Goal: Task Accomplishment & Management: Manage account settings

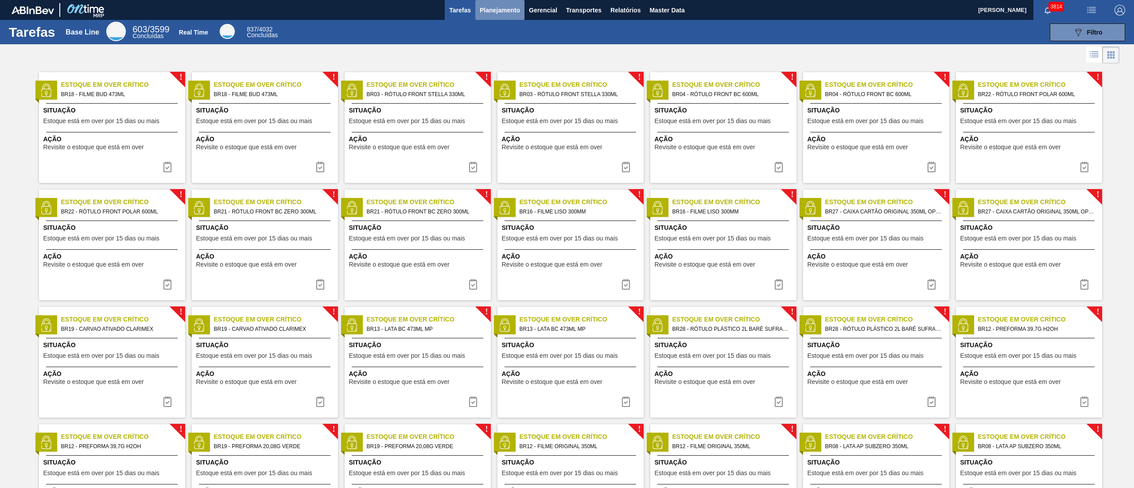
click at [487, 7] on span "Planejamento" at bounding box center [500, 10] width 40 height 11
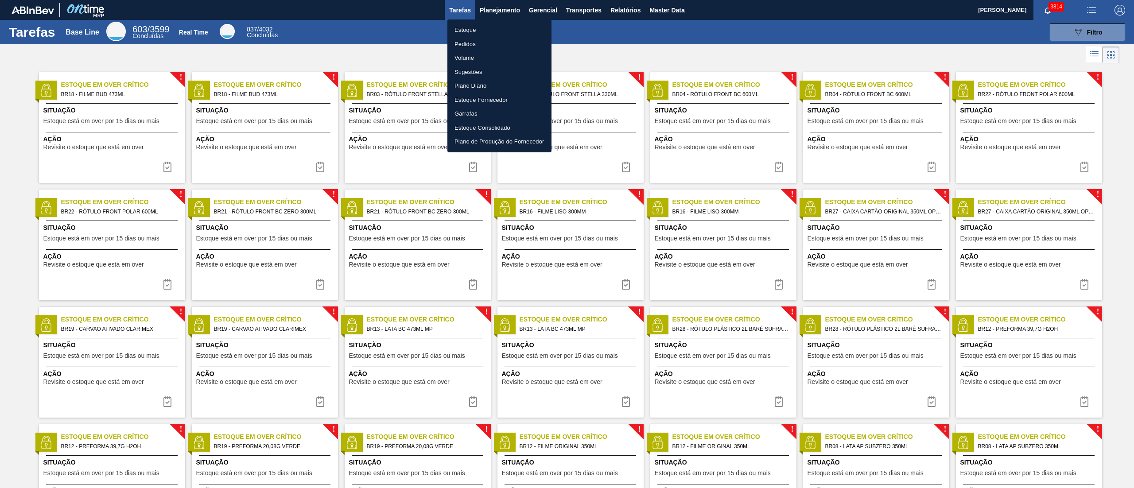
click at [461, 28] on li "Estoque" at bounding box center [500, 30] width 104 height 14
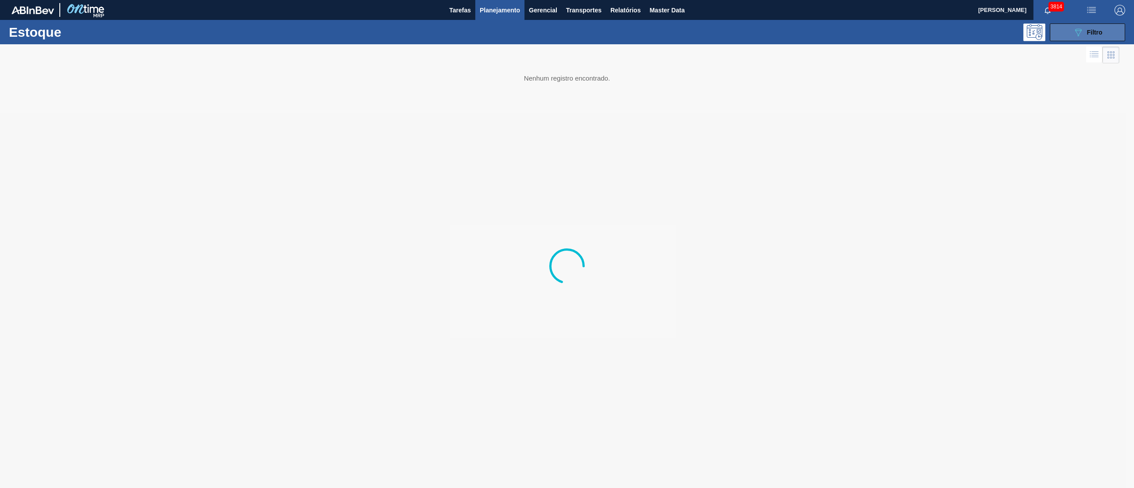
click at [1101, 29] on span "Filtro" at bounding box center [1095, 32] width 16 height 7
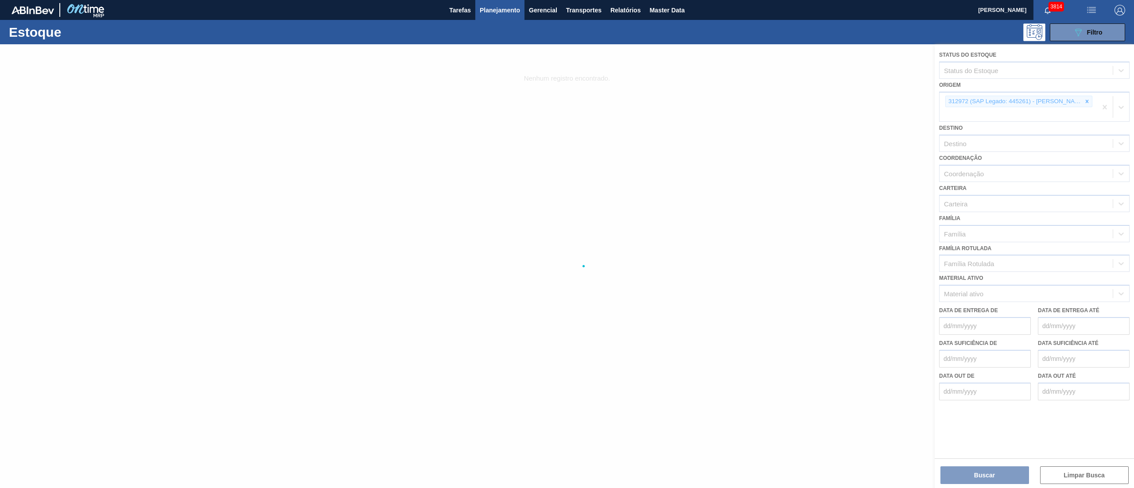
click at [1091, 97] on div at bounding box center [567, 266] width 1134 height 444
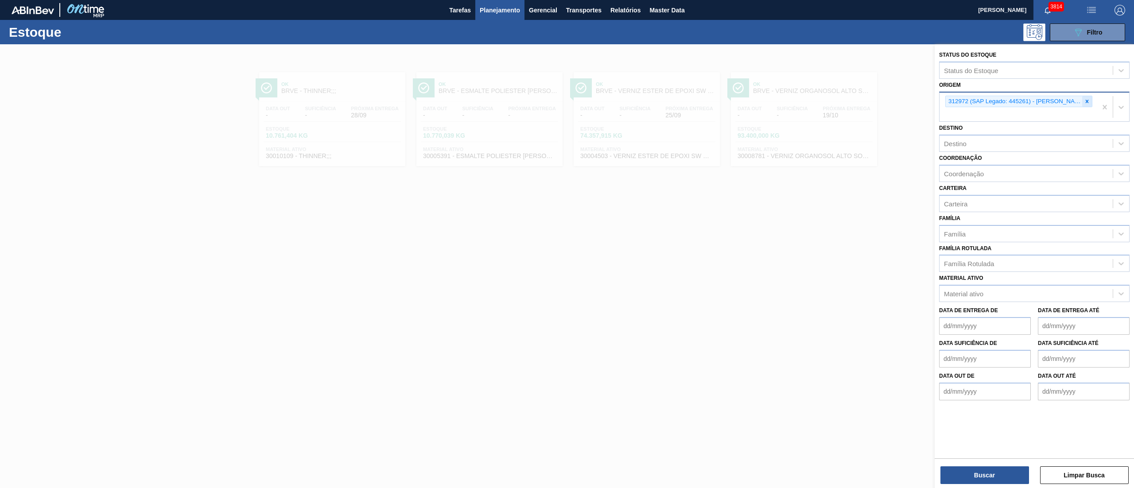
click at [1086, 102] on icon at bounding box center [1087, 101] width 3 height 3
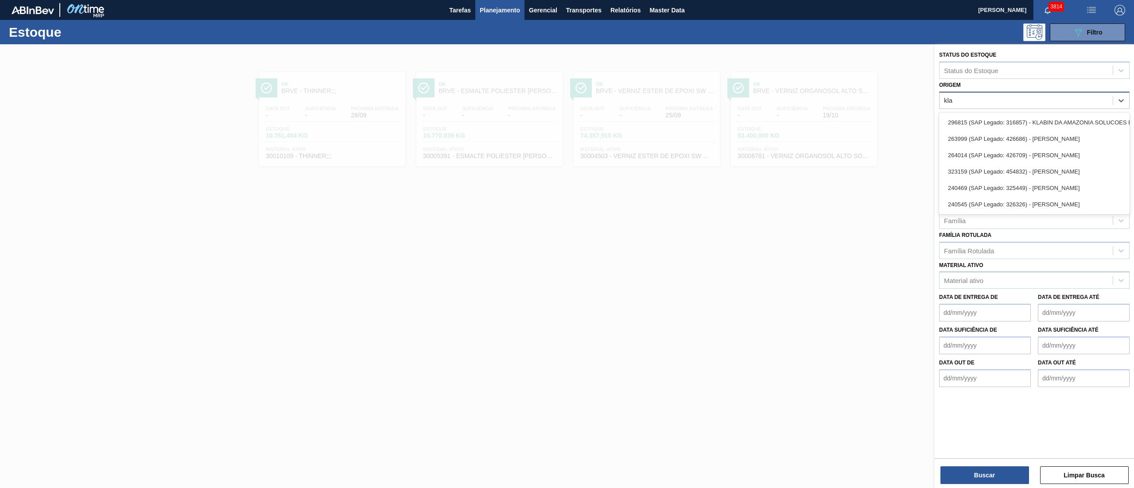
type input "klab"
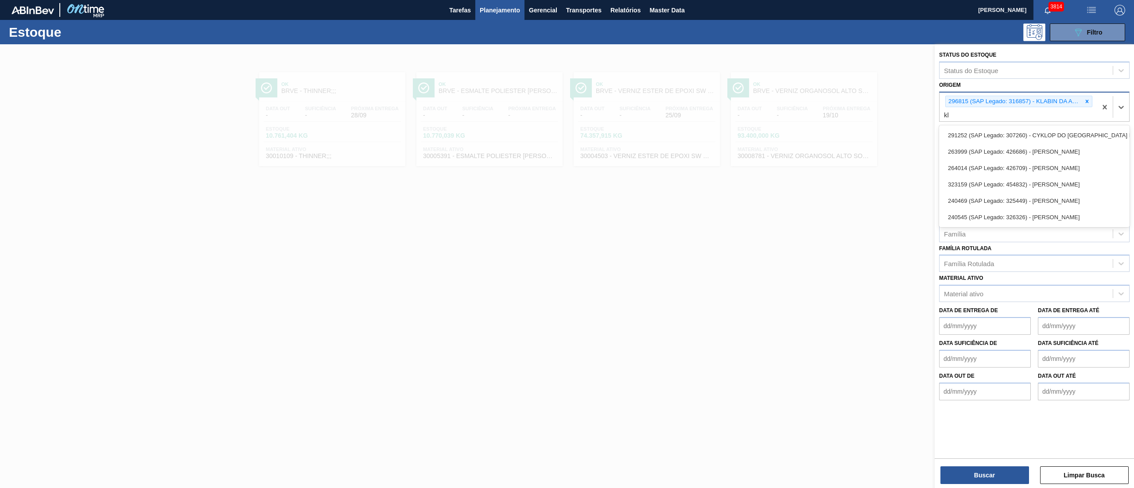
type input "kla"
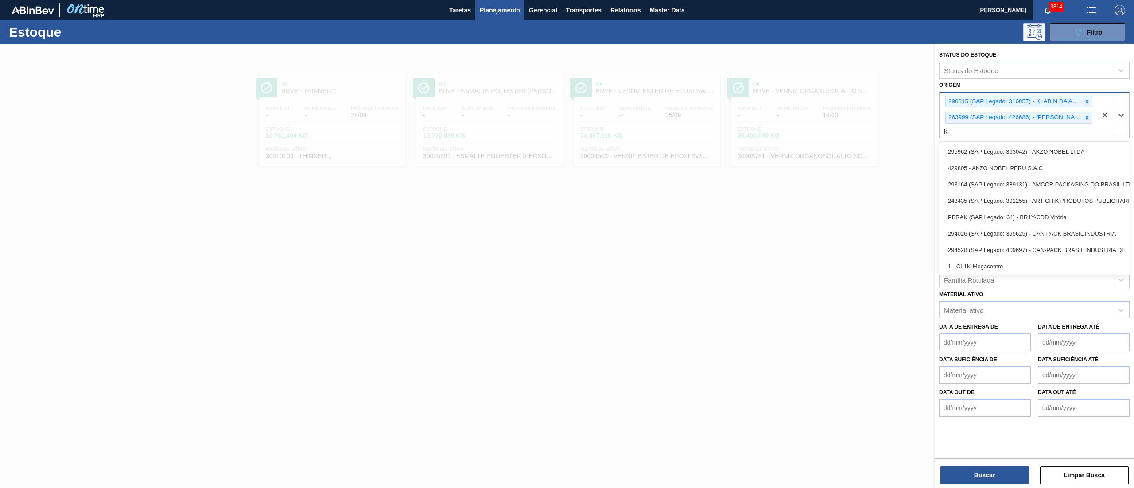
type input "kla"
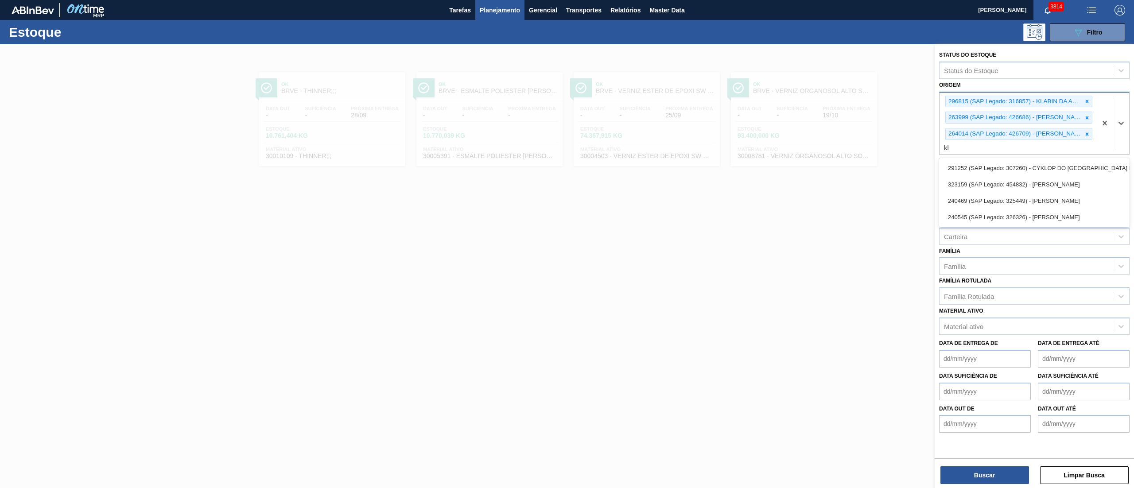
type input "kla"
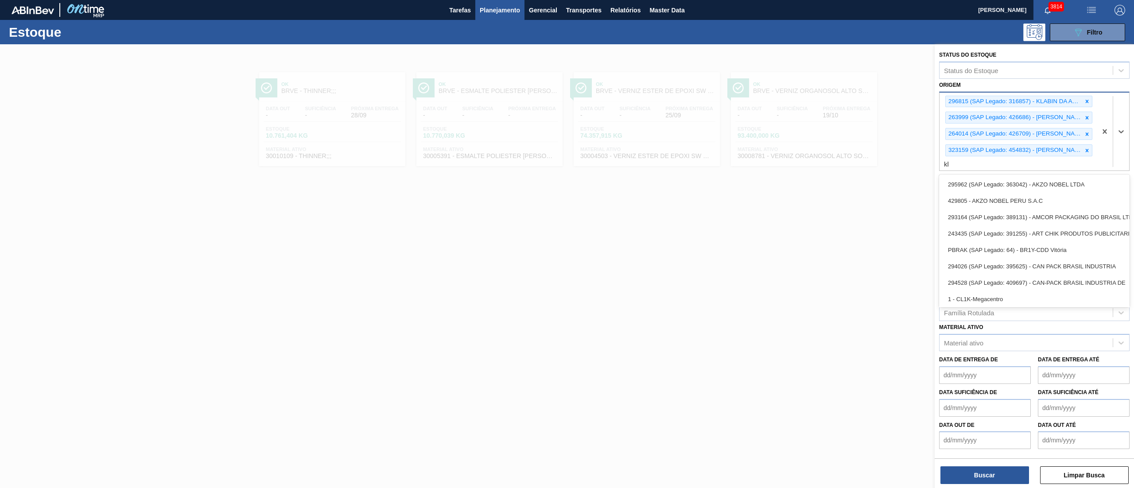
type input "kla"
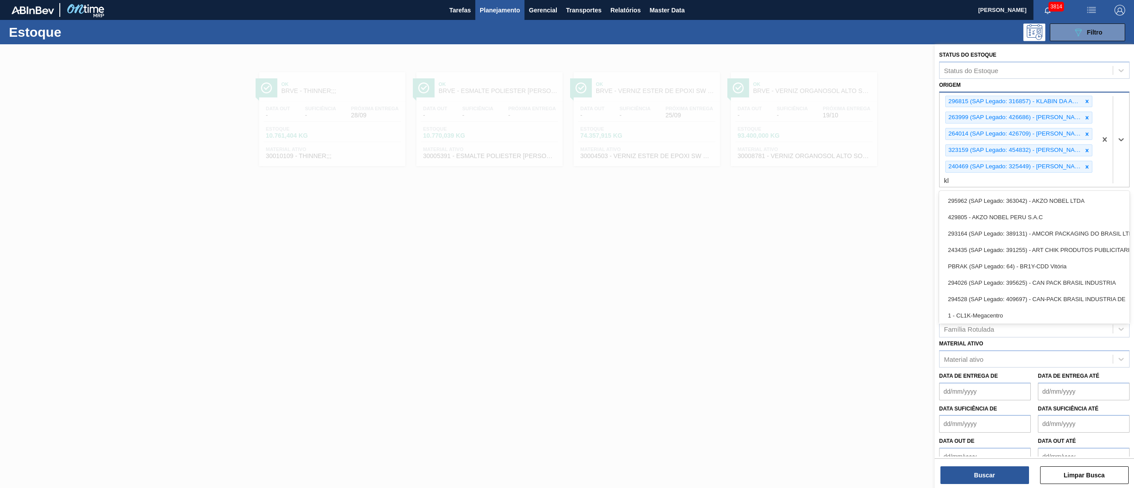
type input "kla"
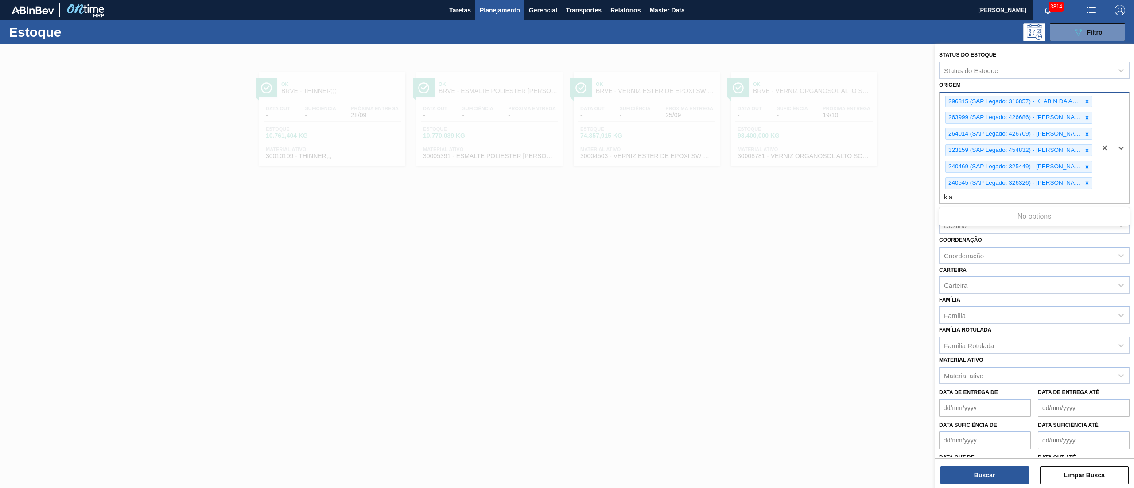
type input "kla"
click at [955, 204] on div "Destino option , deselected. Select is focused ,type to refine list, press Down…" at bounding box center [1034, 219] width 191 height 30
click at [954, 219] on div "Destino" at bounding box center [1026, 225] width 173 height 13
click at [954, 222] on div "Destino" at bounding box center [955, 226] width 23 height 8
type input "rolhas"
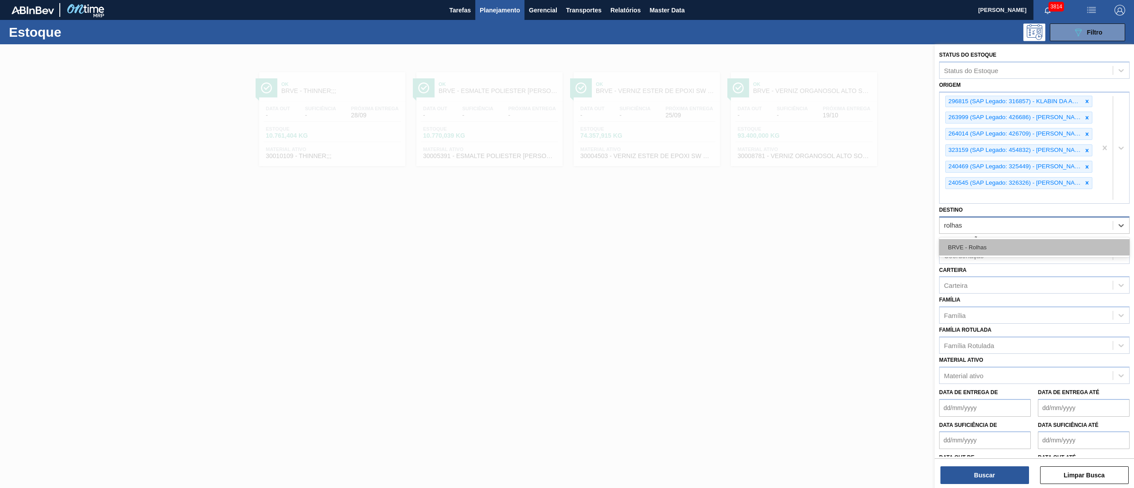
click at [1009, 239] on div "BRVE - Rolhas" at bounding box center [1034, 247] width 191 height 16
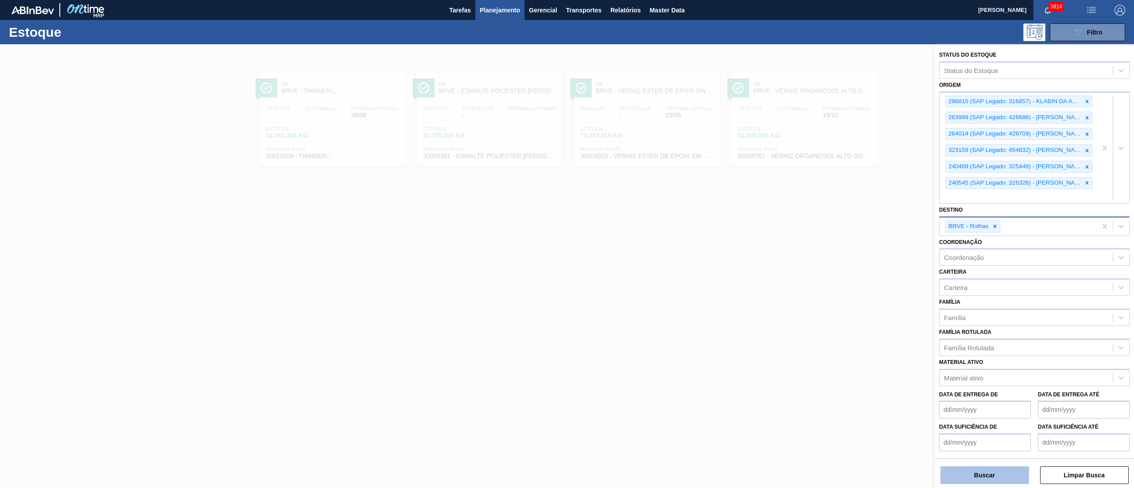
click at [952, 484] on button "Buscar" at bounding box center [985, 476] width 89 height 18
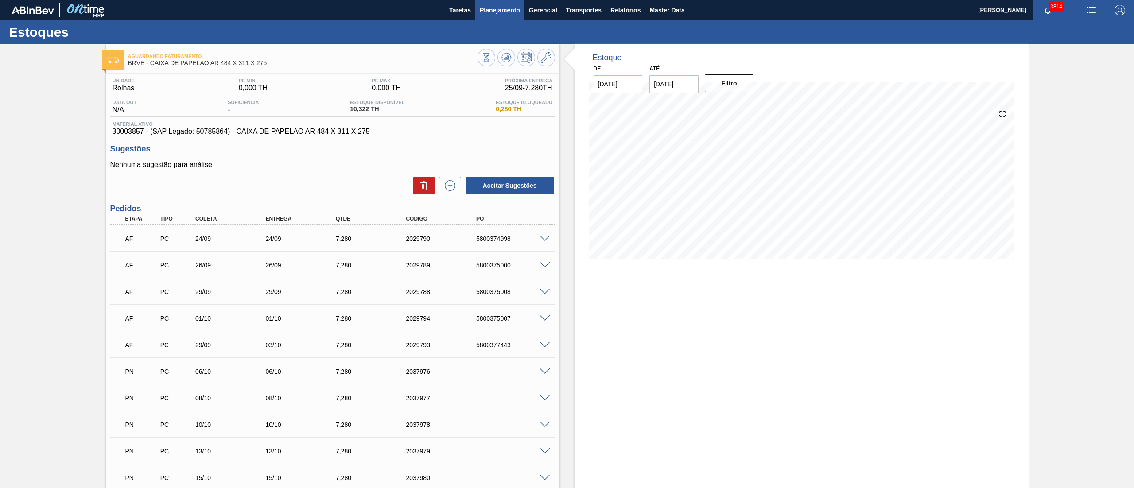
click at [483, 5] on span "Planejamento" at bounding box center [500, 10] width 40 height 11
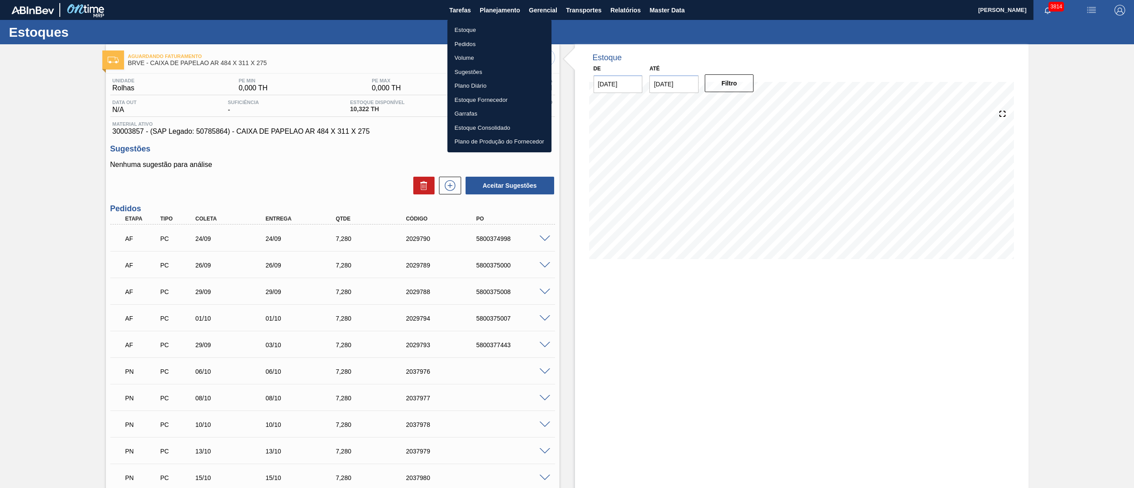
click at [481, 20] on ul "Estoque Pedidos Volume Sugestões Plano Diário Estoque Fornecedor Garrafas Estoq…" at bounding box center [500, 85] width 104 height 133
click at [477, 30] on li "Estoque" at bounding box center [500, 30] width 104 height 14
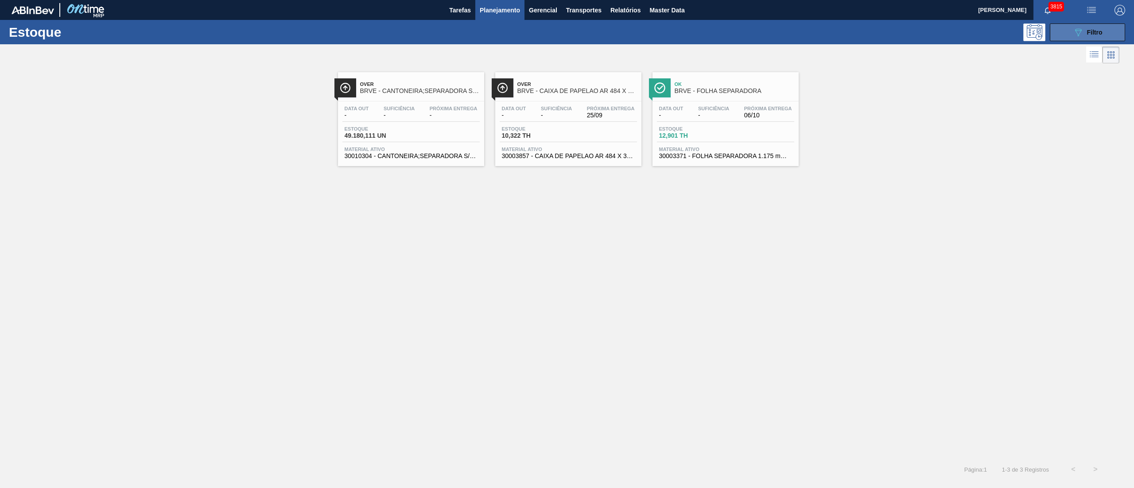
click at [1067, 29] on button "089F7B8B-B2A5-4AFE-B5C0-19BA573D28AC Filtro" at bounding box center [1087, 32] width 75 height 18
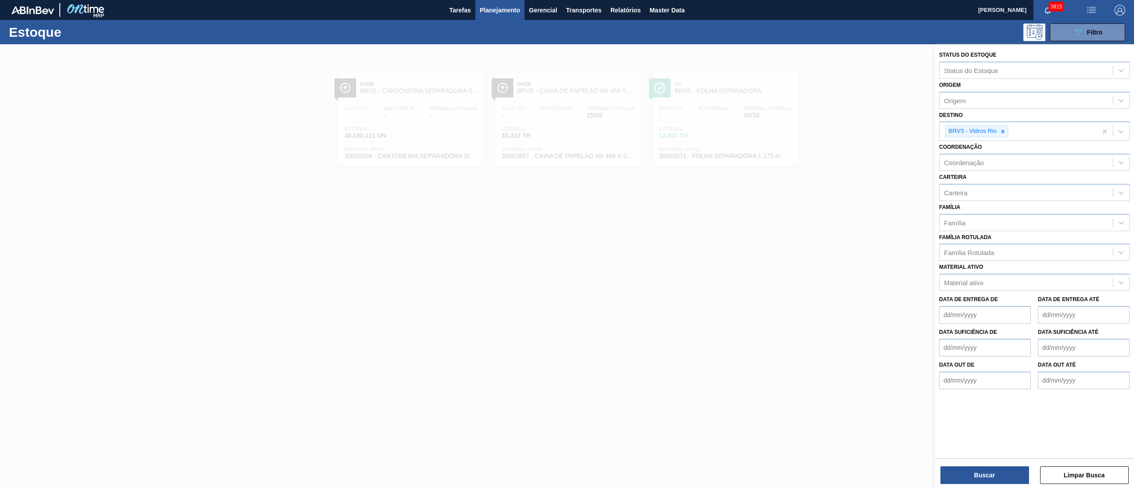
click at [851, 211] on div at bounding box center [567, 288] width 1134 height 488
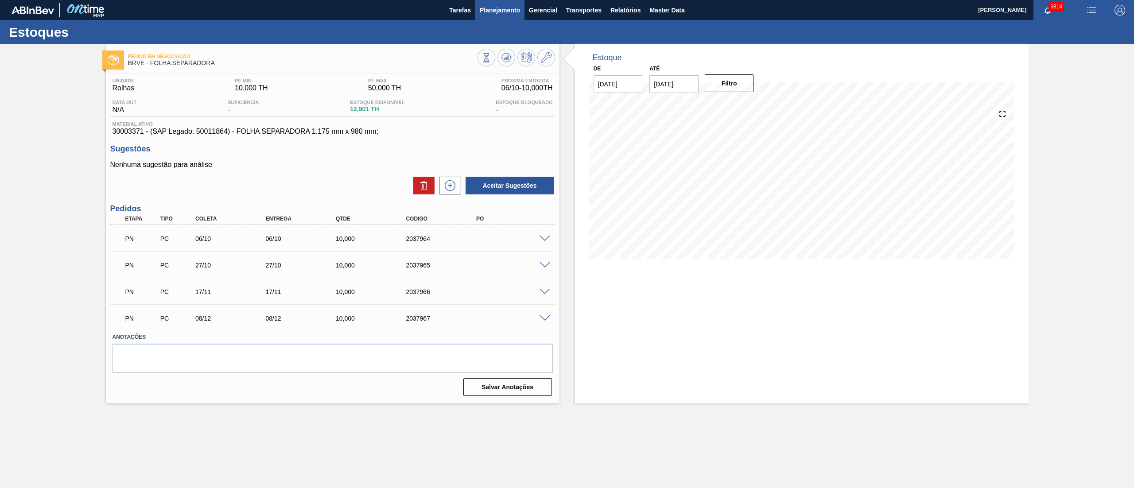
click at [480, 14] on span "Planejamento" at bounding box center [500, 10] width 40 height 11
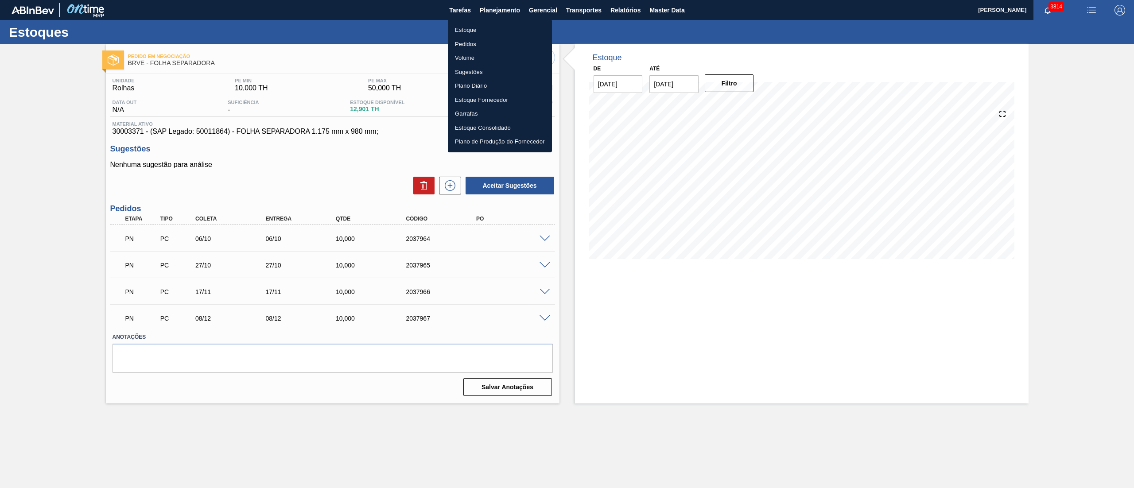
click at [483, 34] on li "Estoque" at bounding box center [500, 30] width 104 height 14
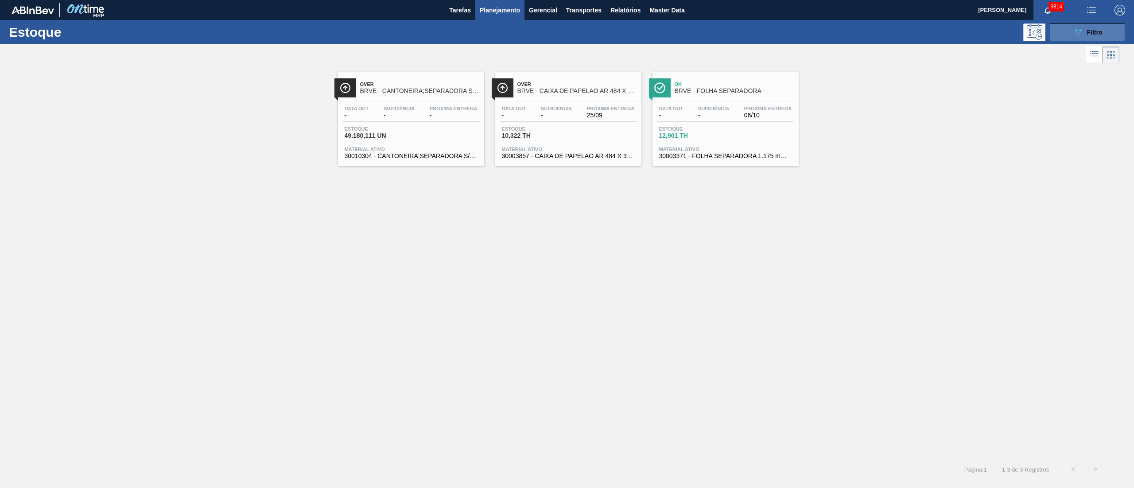
drag, startPoint x: 1114, startPoint y: 21, endPoint x: 1110, endPoint y: 31, distance: 10.7
click at [1112, 27] on div "Estoque 089F7B8B-B2A5-4AFE-B5C0-19BA573D28AC Filtro" at bounding box center [567, 32] width 1134 height 24
click at [1110, 31] on button "089F7B8B-B2A5-4AFE-B5C0-19BA573D28AC Filtro" at bounding box center [1087, 32] width 75 height 18
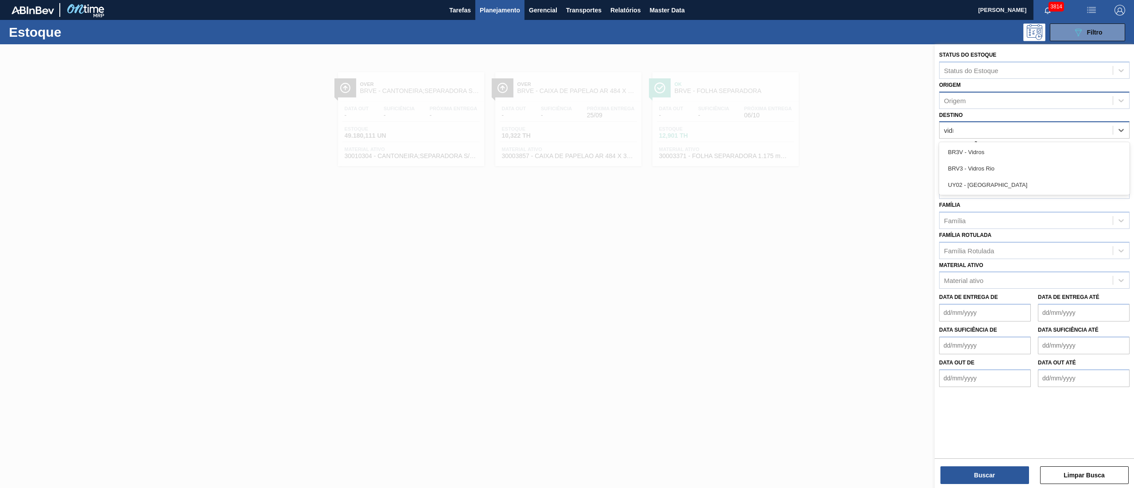
type input "vidros"
drag, startPoint x: 986, startPoint y: 159, endPoint x: 986, endPoint y: 165, distance: 6.2
click at [986, 165] on div "BR3V - Vidros BRV3 - Vidros Rio" at bounding box center [1034, 160] width 191 height 36
click at [1001, 168] on div "BRV3 - Vidros Rio" at bounding box center [1034, 168] width 191 height 16
click at [1001, 468] on button "Buscar" at bounding box center [985, 476] width 89 height 18
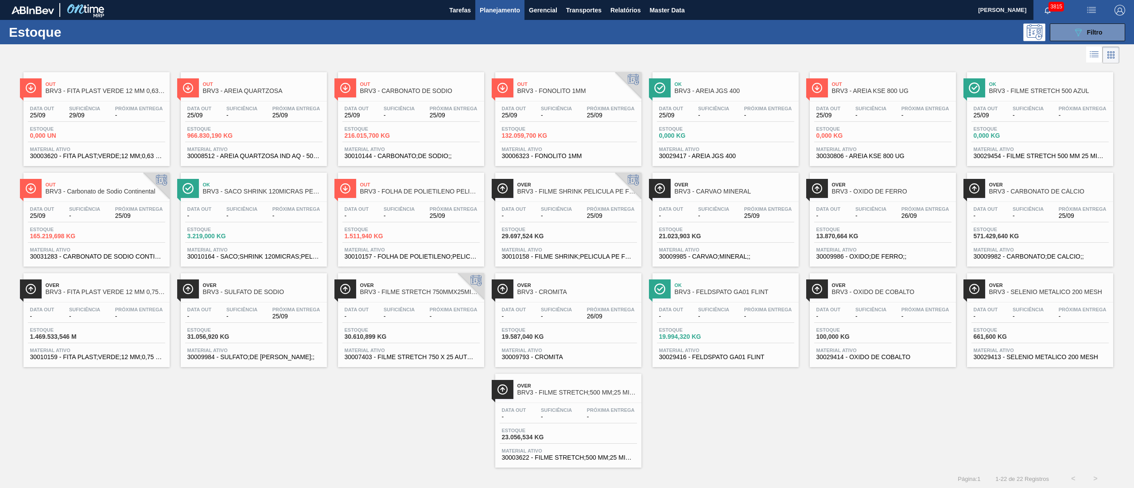
drag, startPoint x: 175, startPoint y: 21, endPoint x: 177, endPoint y: 0, distance: 21.0
click at [175, 13] on main "Tarefas Planejamento Gerencial Transportes Relatórios Master Data Douglas Santa…" at bounding box center [567, 244] width 1134 height 488
click at [1070, 37] on button "089F7B8B-B2A5-4AFE-B5C0-19BA573D28AC Filtro" at bounding box center [1087, 32] width 75 height 18
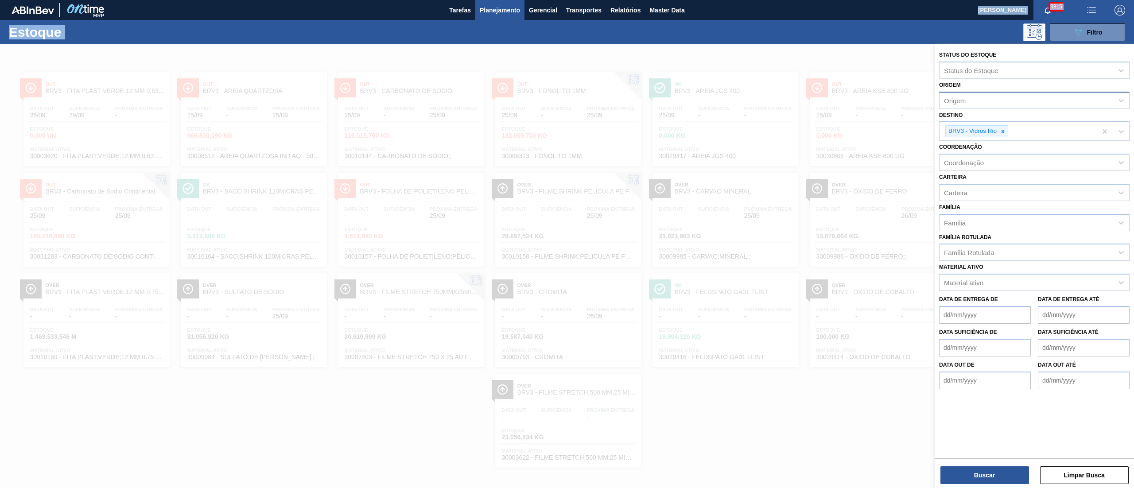
click at [982, 31] on div "089F7B8B-B2A5-4AFE-B5C0-19BA573D28AC Filtro" at bounding box center [638, 32] width 983 height 18
click at [1004, 130] on icon at bounding box center [1003, 131] width 3 height 3
click at [974, 101] on div "Origem" at bounding box center [1026, 100] width 173 height 13
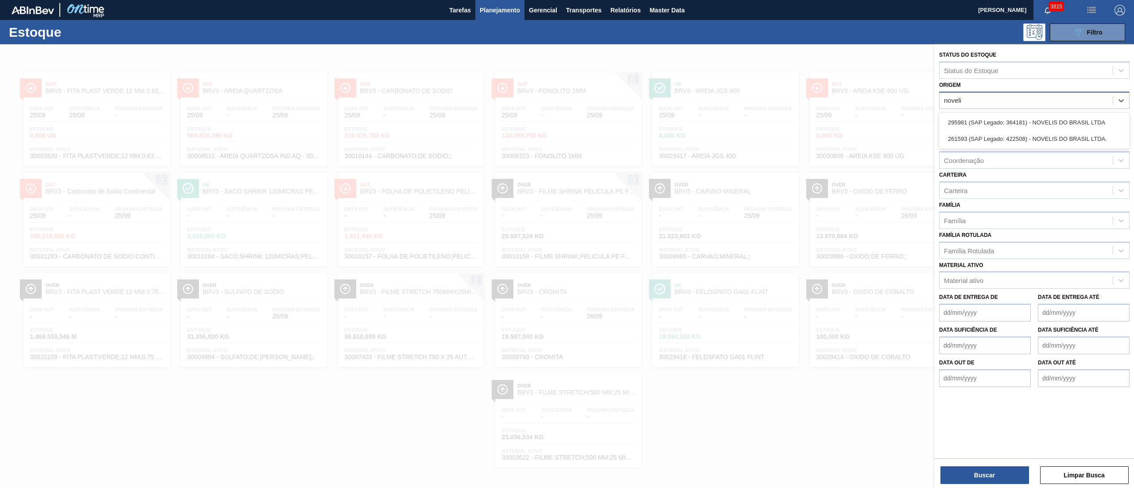
type input "novelis"
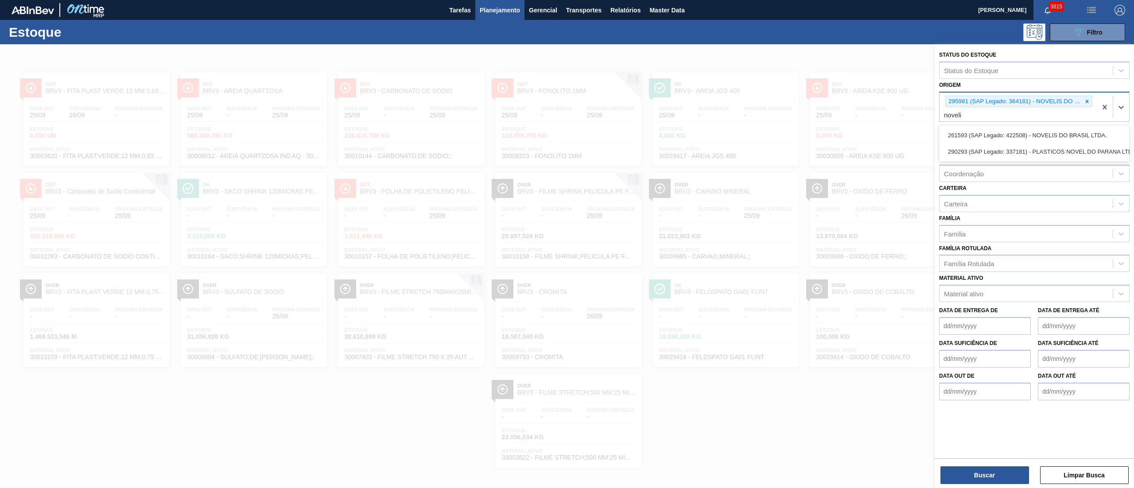
type input "novelis"
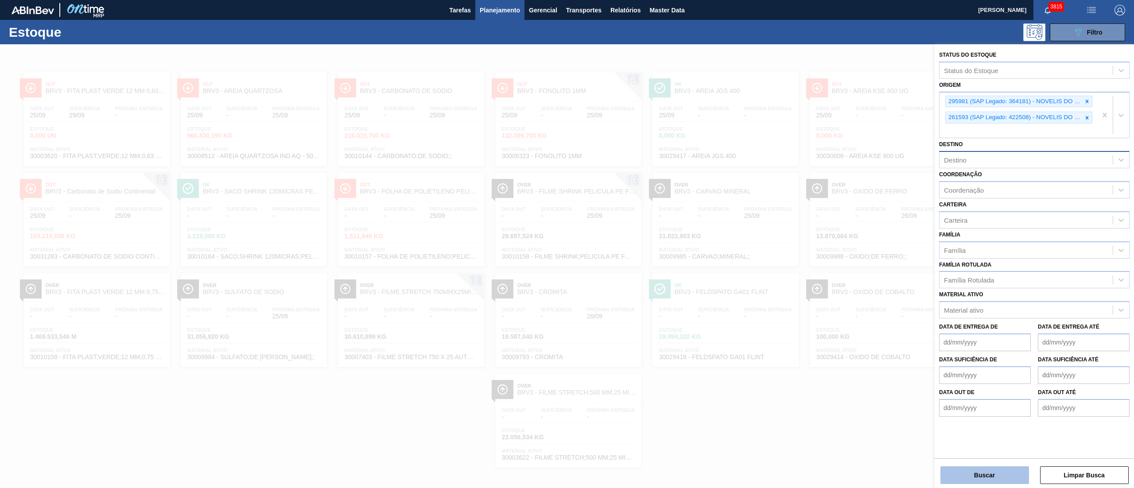
click at [962, 479] on button "Buscar" at bounding box center [985, 476] width 89 height 18
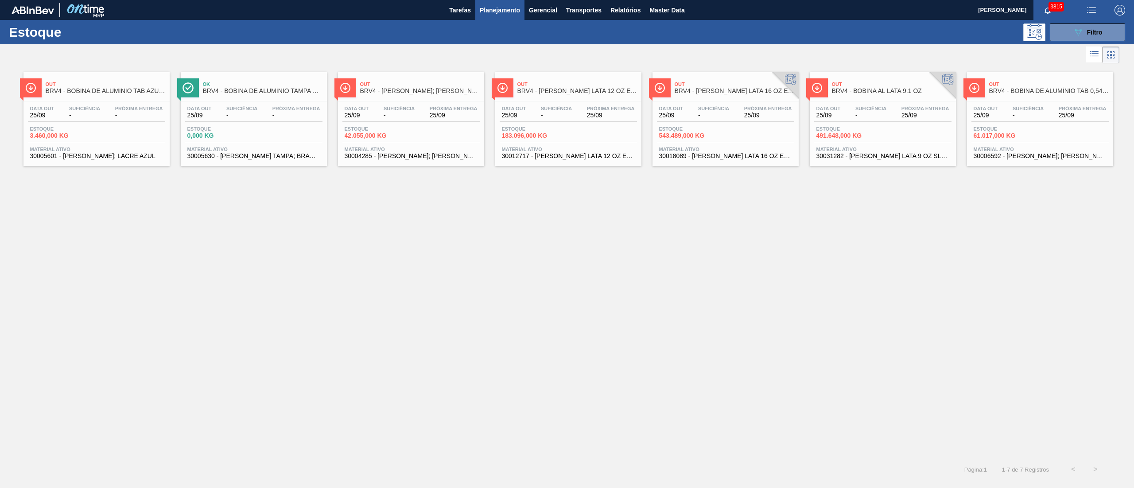
click at [173, 301] on div "Out BRV4 - BOBINA DE ALUMÍNIO TAB AZUL 0,254 X 84,73 MM Data out 25/09 Suficiên…" at bounding box center [567, 262] width 1134 height 393
click at [636, 368] on div "Out BRV4 - BOBINA DE ALUMÍNIO TAB AZUL 0,254 X 84,73 MM Data out 25/09 Suficiên…" at bounding box center [567, 262] width 1134 height 393
drag, startPoint x: 923, startPoint y: 127, endPoint x: 1003, endPoint y: 138, distance: 81.3
click at [487, 12] on span "Planejamento" at bounding box center [500, 10] width 40 height 11
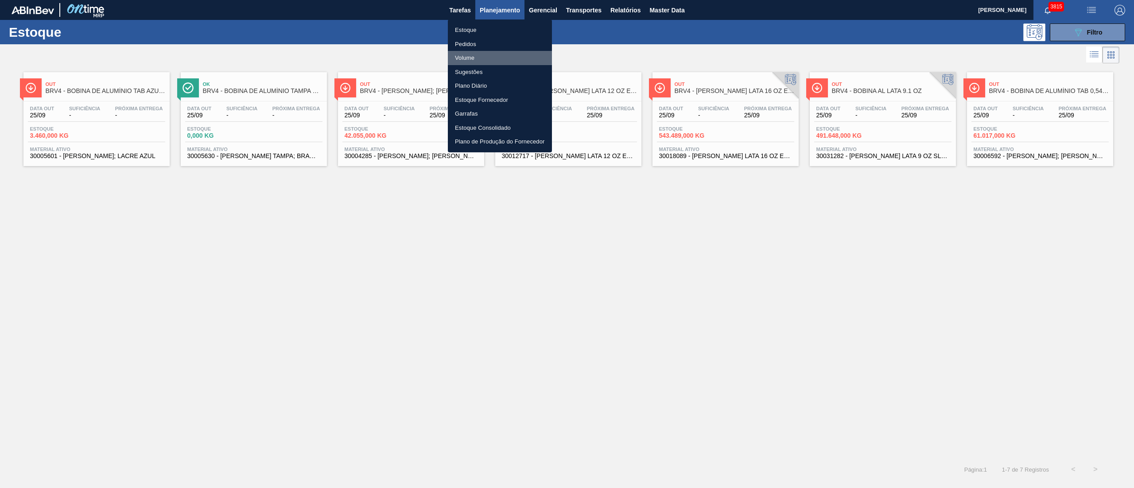
click at [472, 60] on li "Volume" at bounding box center [500, 58] width 104 height 14
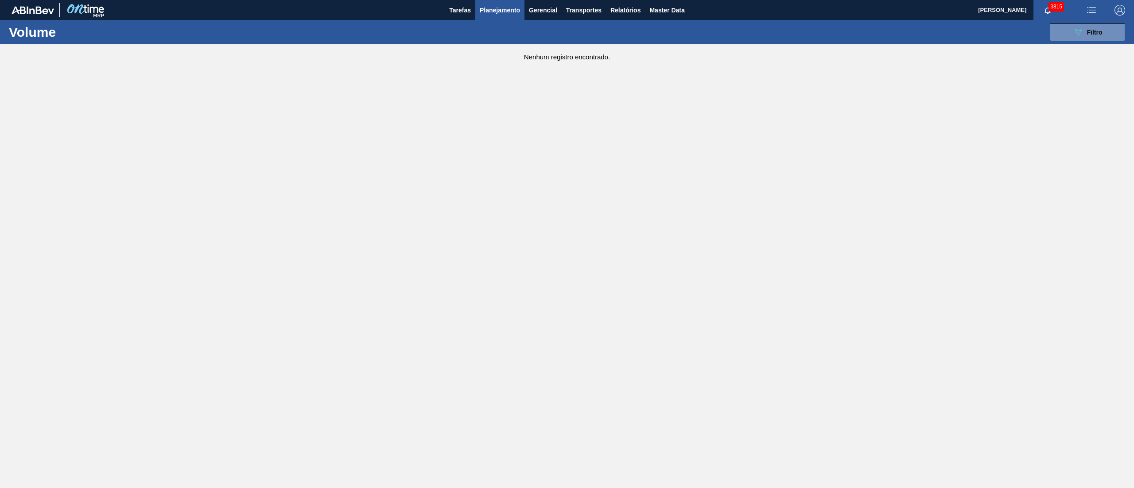
click at [1087, 52] on div "Nenhum registro encontrado." at bounding box center [567, 52] width 1134 height 16
click at [1086, 38] on button "089F7B8B-B2A5-4AFE-B5C0-19BA573D28AC Filtro" at bounding box center [1087, 32] width 75 height 18
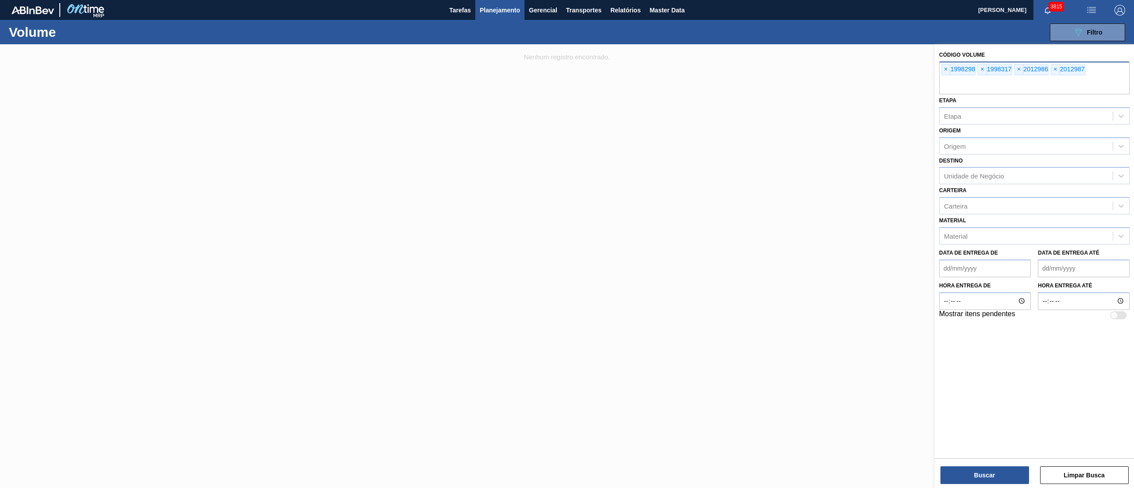
click at [952, 74] on div "× 1998298" at bounding box center [959, 70] width 34 height 12
click at [947, 72] on span "×" at bounding box center [946, 69] width 8 height 11
click at [967, 76] on div "× 1998317 × 2012986 × 2012987" at bounding box center [1034, 78] width 191 height 33
click at [950, 70] on span "×" at bounding box center [946, 69] width 8 height 11
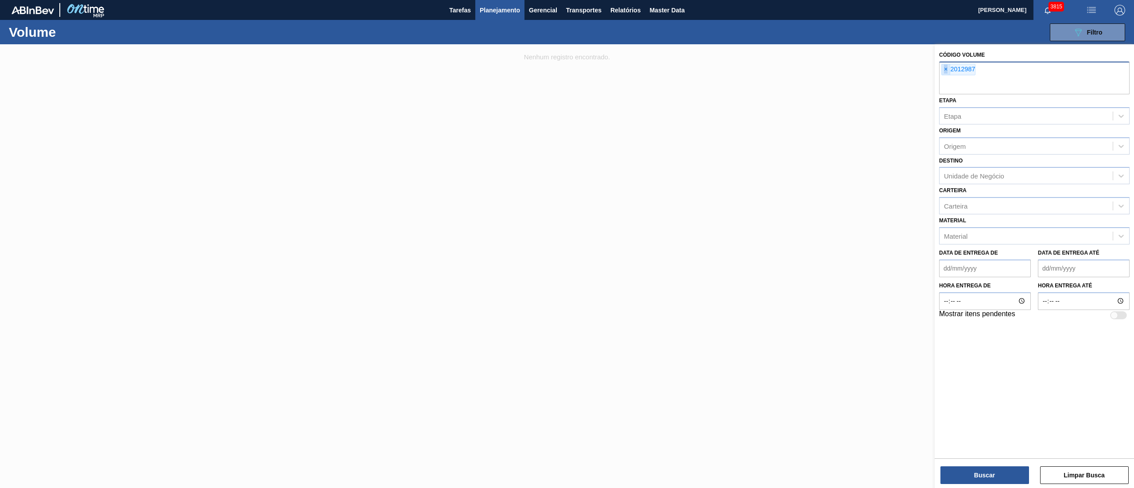
click at [950, 70] on span "×" at bounding box center [946, 69] width 8 height 11
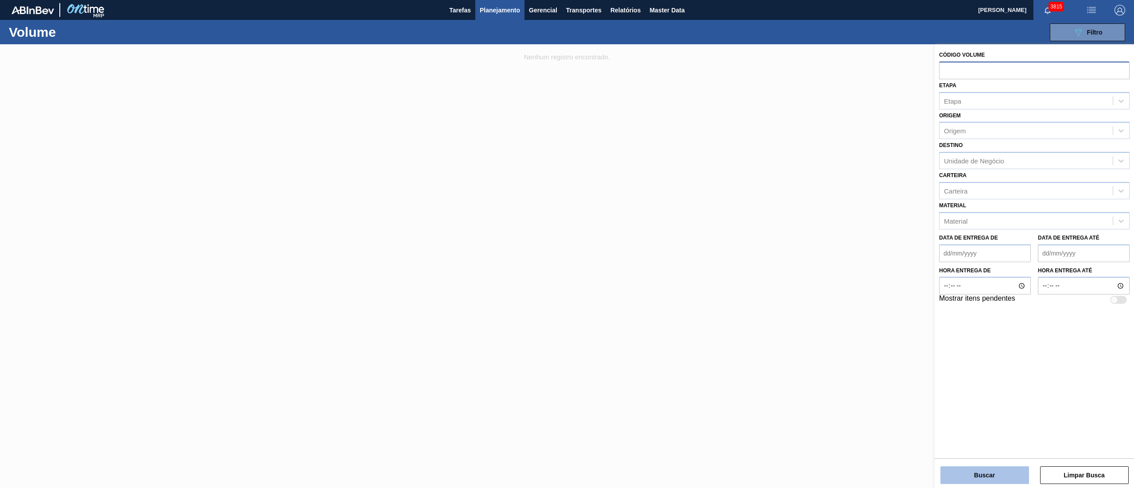
click at [1004, 478] on button "Buscar" at bounding box center [985, 476] width 89 height 18
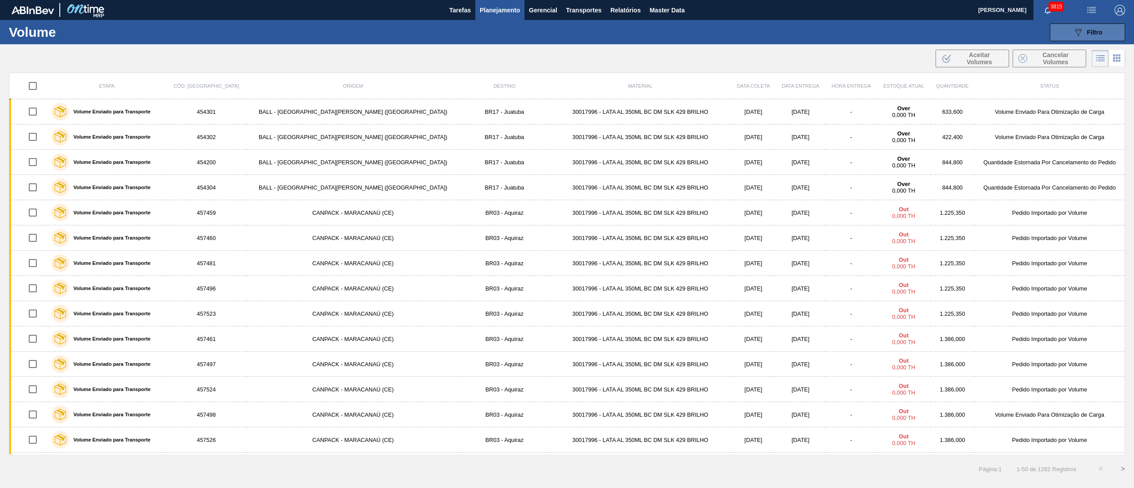
click at [1085, 34] on div "089F7B8B-B2A5-4AFE-B5C0-19BA573D28AC Filtro" at bounding box center [1088, 32] width 30 height 11
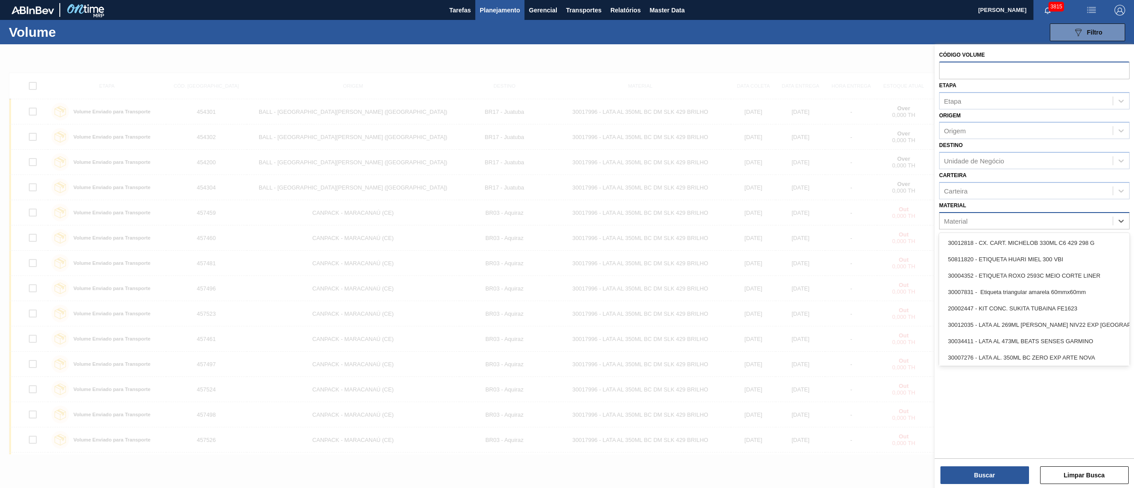
click at [1004, 226] on div "Material" at bounding box center [1026, 220] width 173 height 13
paste input "30031282"
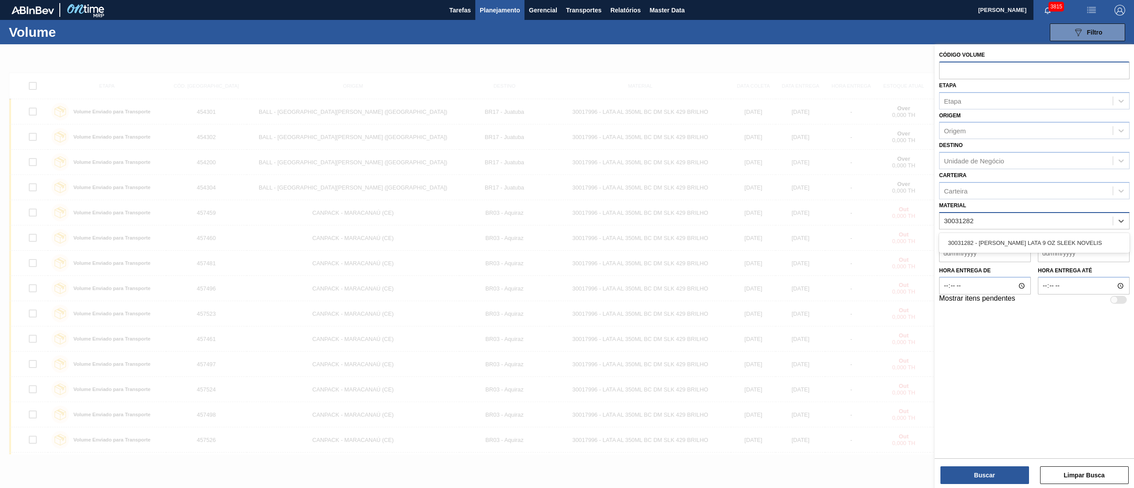
type input "30031282"
click at [970, 235] on div "30031282 - BOBINA ALUMINIO LATA 9 OZ SLEEK NOVELIS" at bounding box center [1034, 243] width 191 height 16
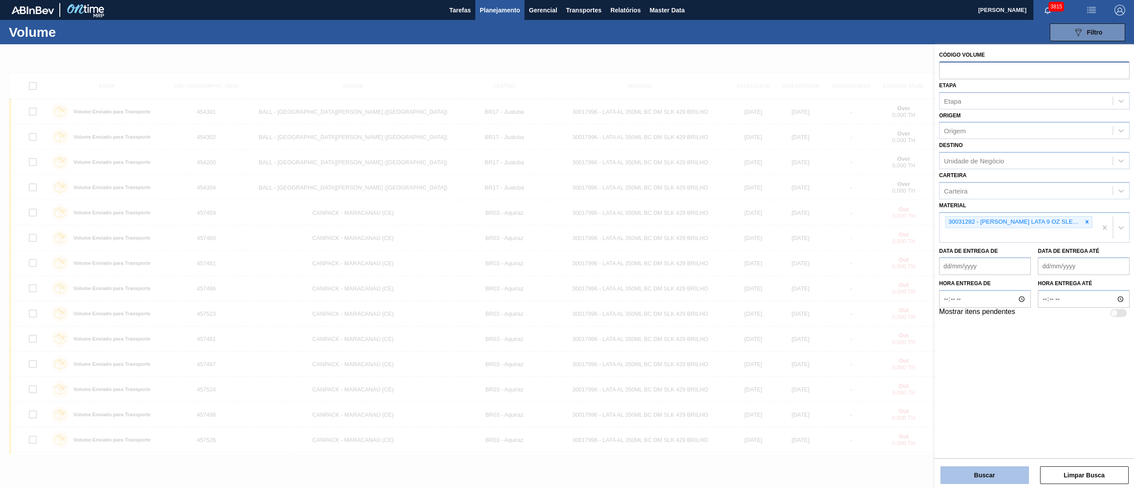
click at [957, 473] on button "Buscar" at bounding box center [985, 476] width 89 height 18
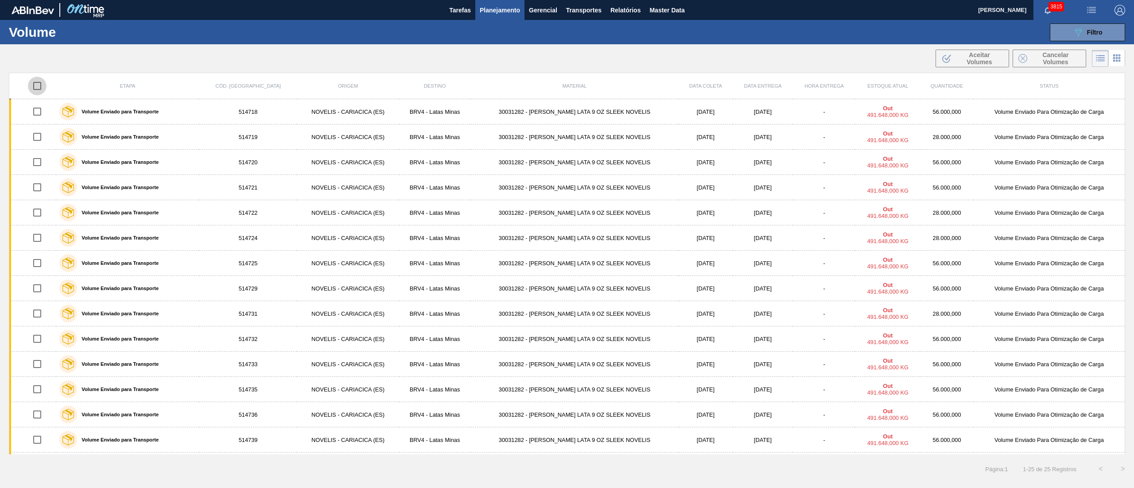
click at [33, 87] on input "checkbox" at bounding box center [37, 86] width 19 height 19
checkbox input "true"
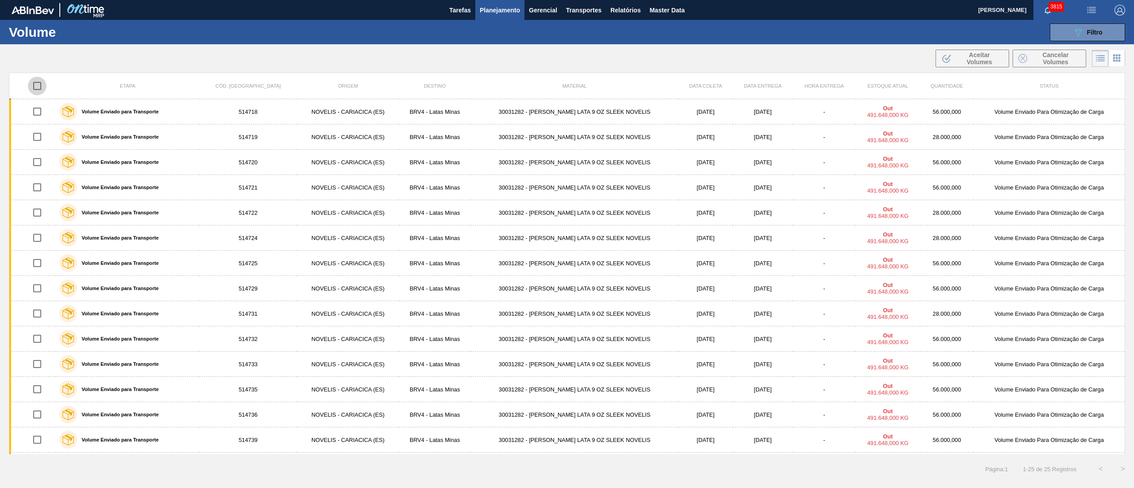
checkbox input "true"
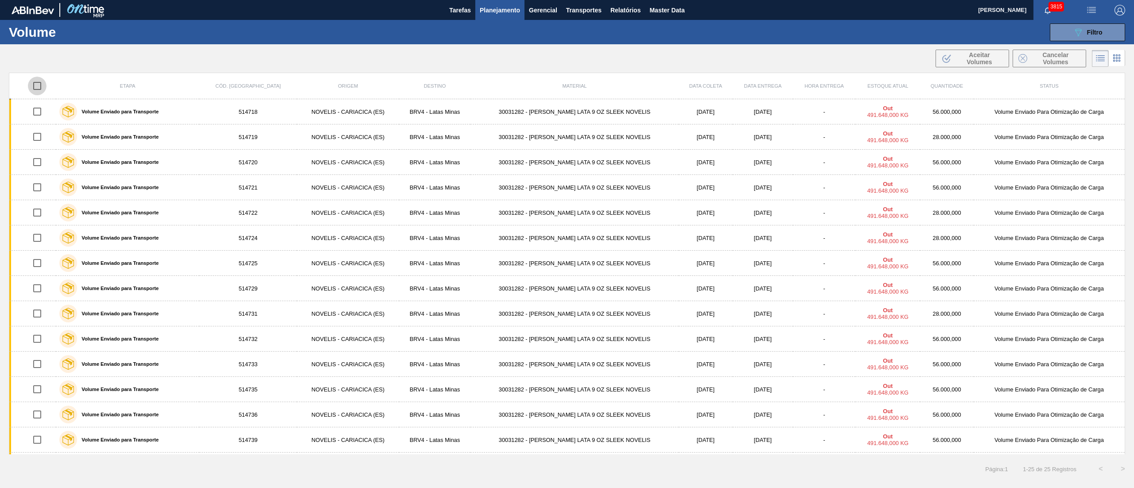
checkbox input "true"
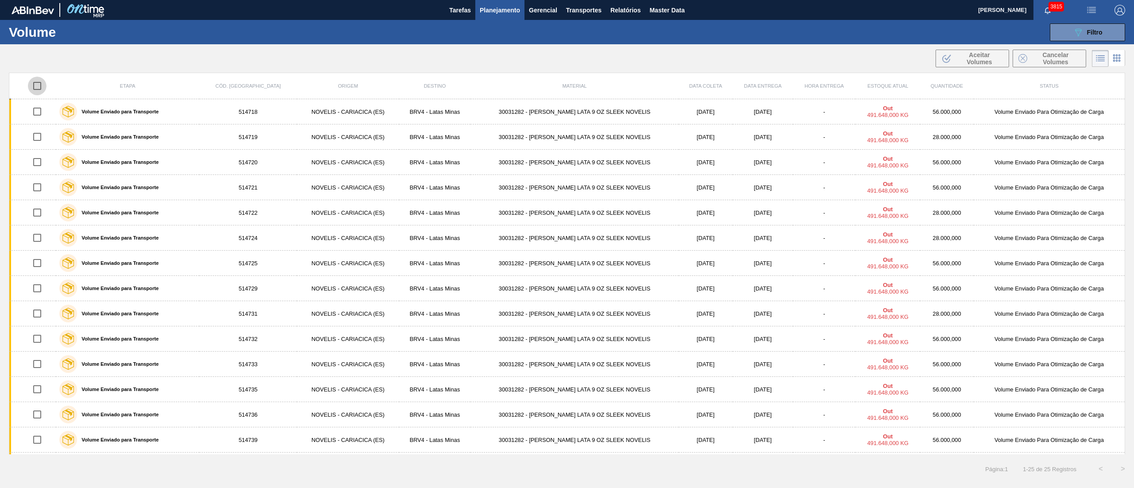
checkbox input "true"
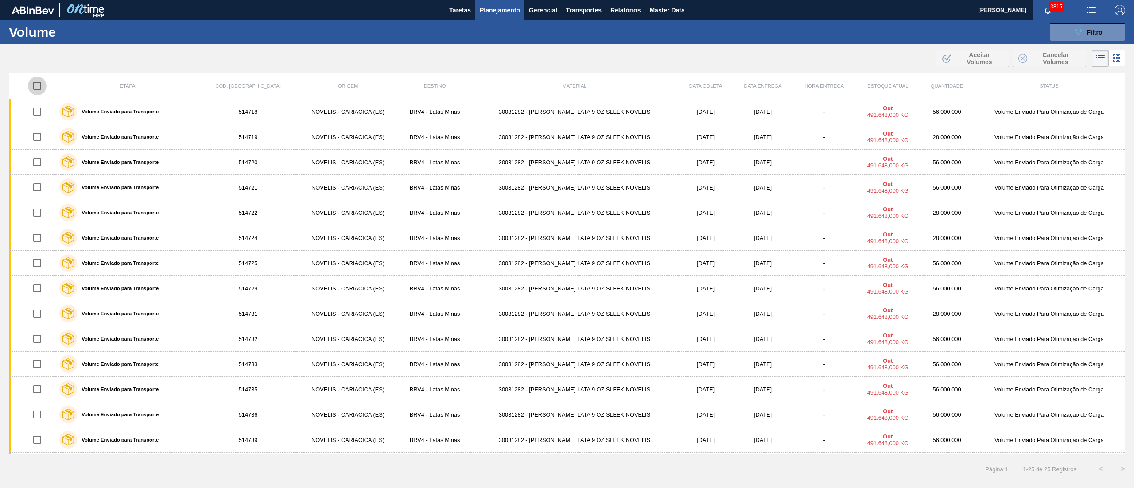
checkbox input "true"
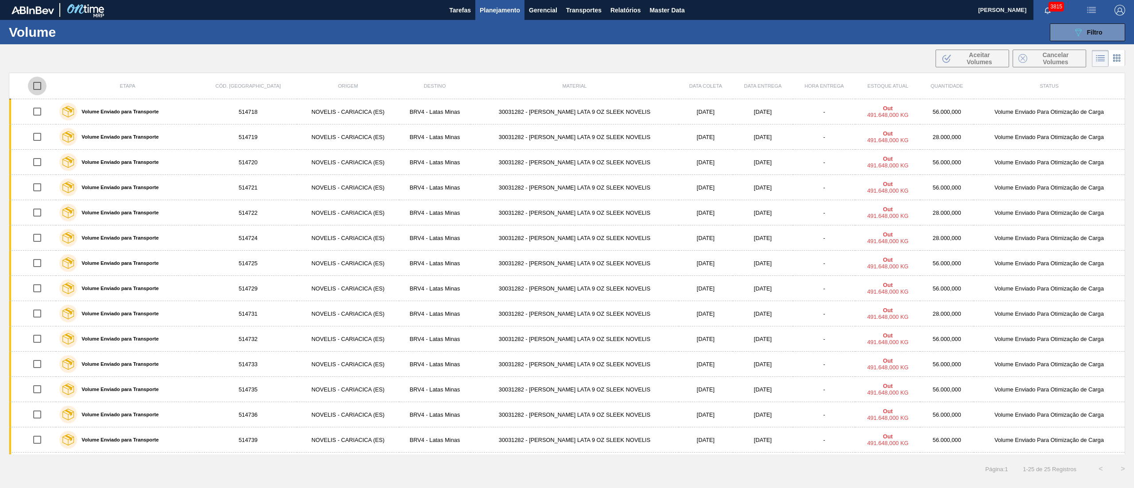
checkbox input "true"
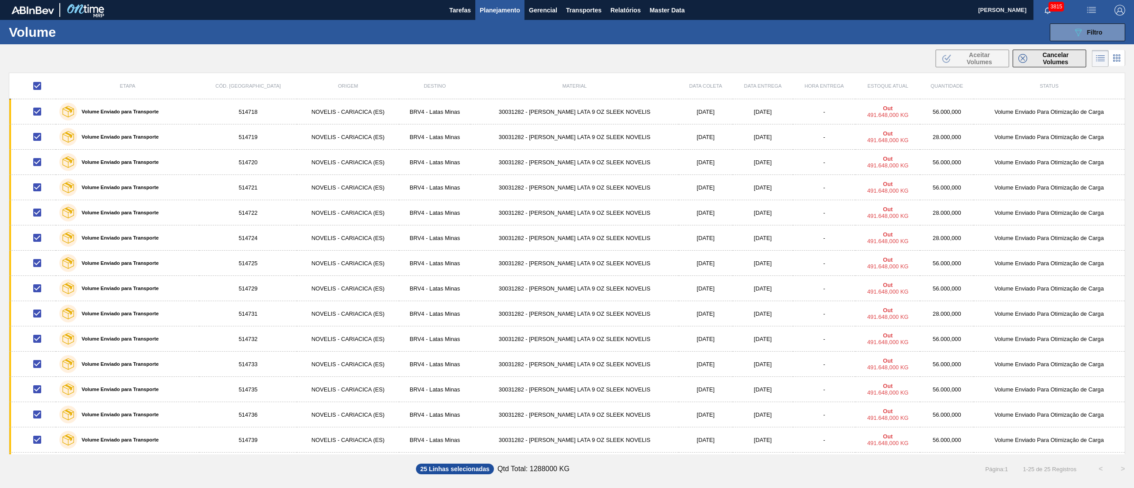
click at [1062, 62] on span "Cancelar Volumes" at bounding box center [1056, 58] width 50 height 14
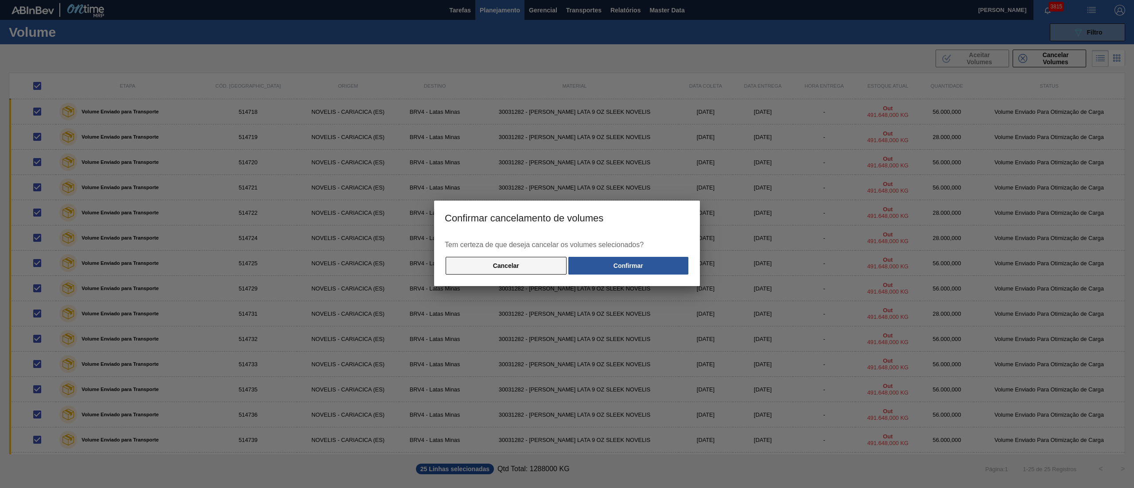
click at [469, 267] on button "Cancelar" at bounding box center [506, 266] width 121 height 18
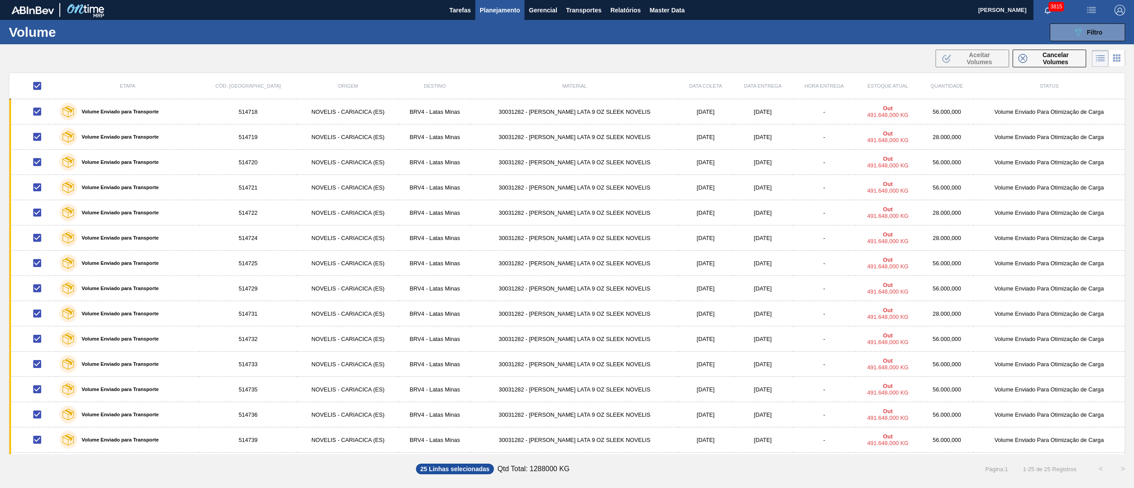
click at [495, 12] on span "Planejamento" at bounding box center [500, 10] width 40 height 11
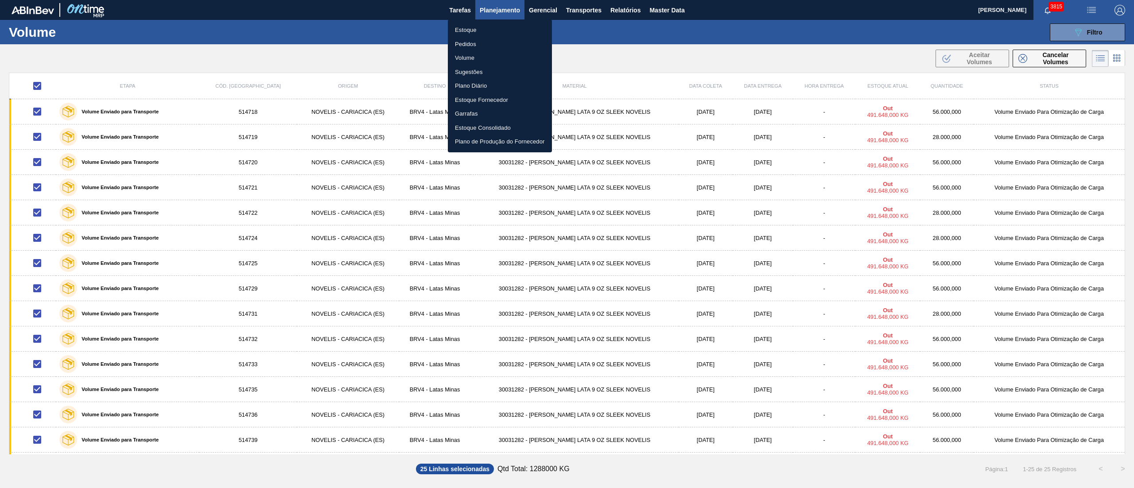
click at [456, 42] on li "Pedidos" at bounding box center [500, 44] width 104 height 14
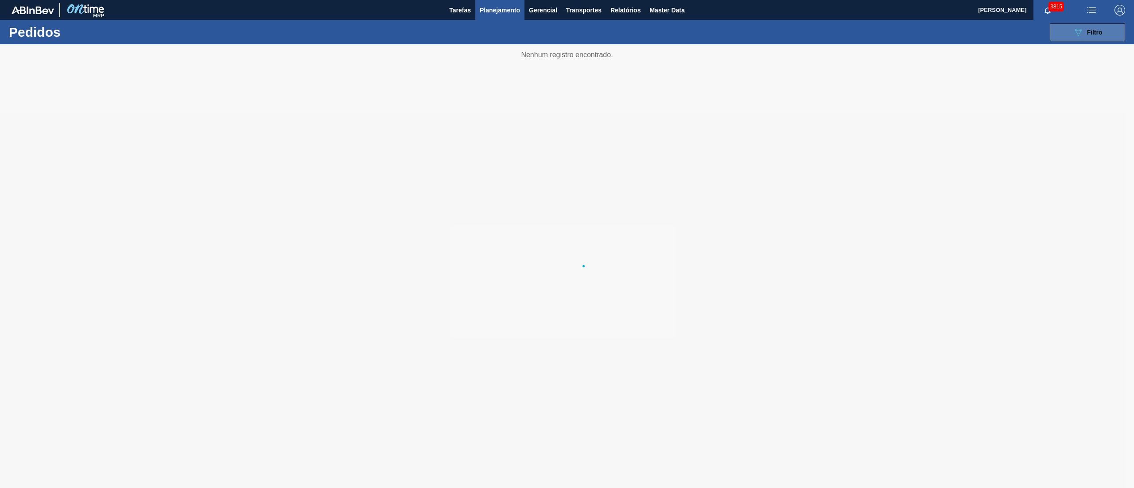
click at [1078, 35] on icon at bounding box center [1078, 33] width 7 height 8
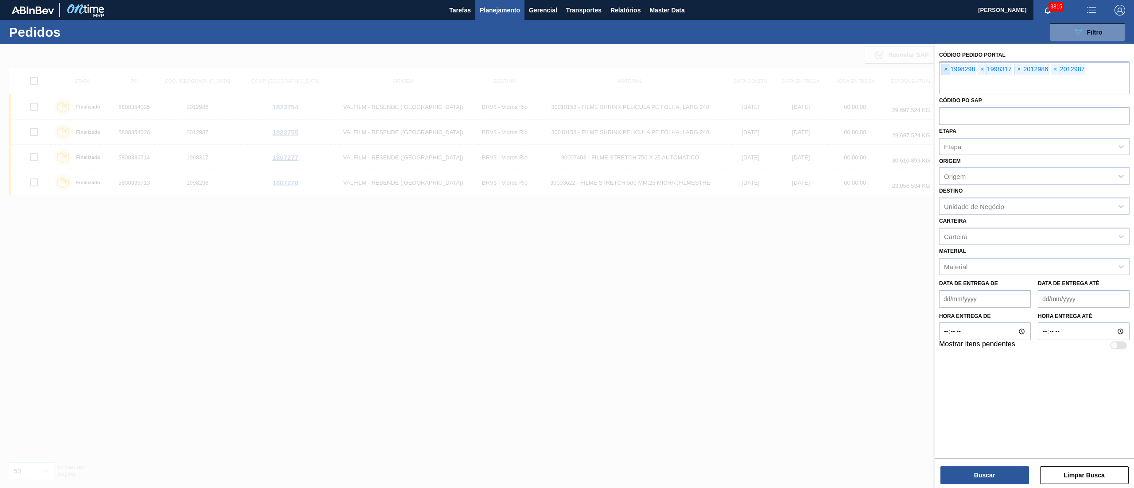
click at [947, 71] on span "×" at bounding box center [946, 69] width 8 height 11
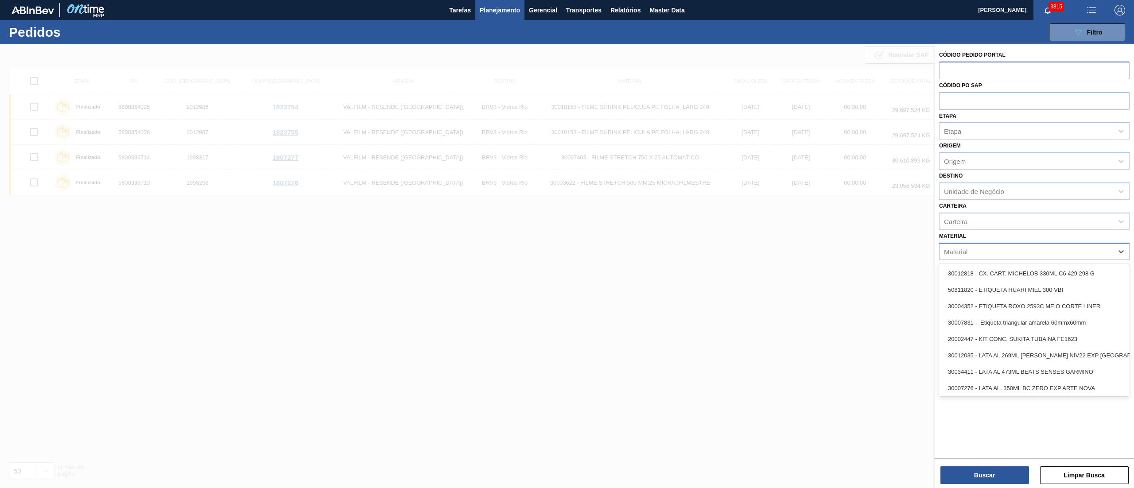
click at [956, 248] on div "Material" at bounding box center [955, 252] width 23 height 8
paste input "30031282"
type input "30031282"
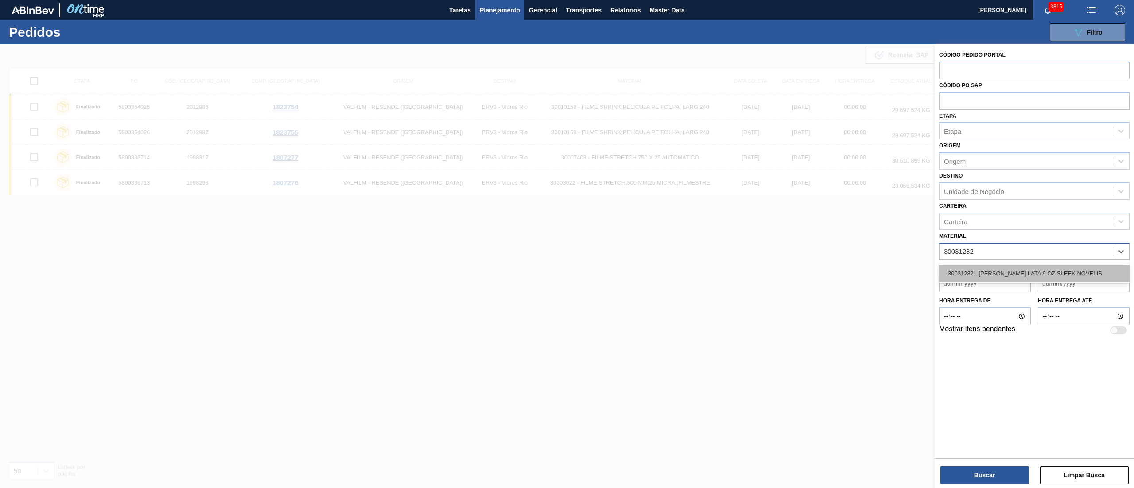
click at [972, 269] on div "30031282 - BOBINA ALUMINIO LATA 9 OZ SLEEK NOVELIS" at bounding box center [1034, 273] width 191 height 16
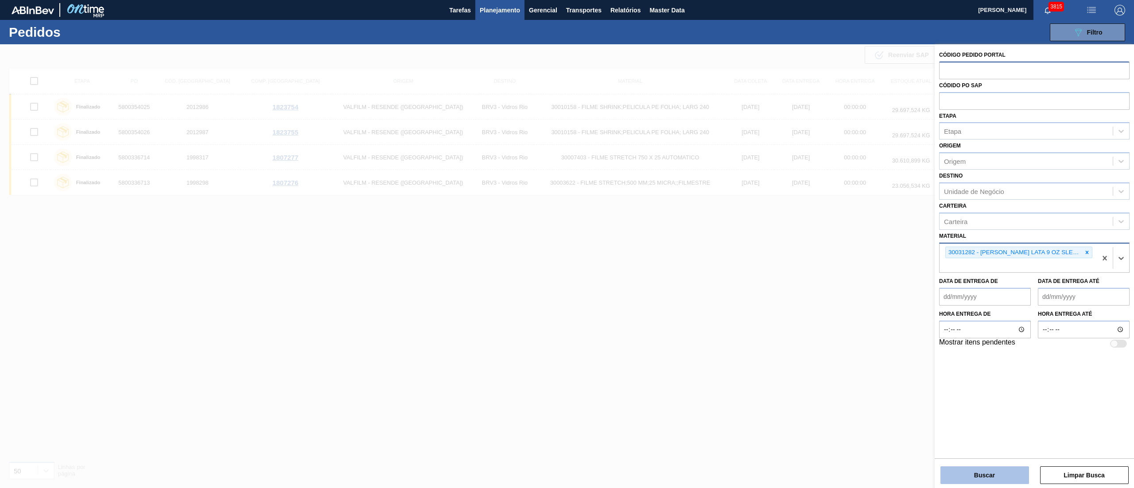
click at [993, 469] on button "Buscar" at bounding box center [985, 476] width 89 height 18
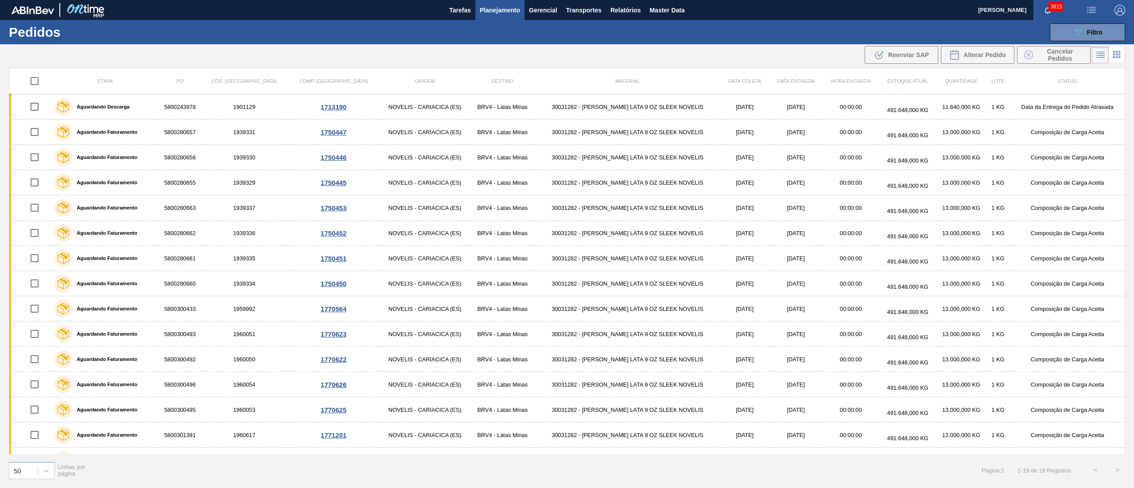
click at [39, 82] on input "checkbox" at bounding box center [34, 81] width 19 height 19
checkbox input "true"
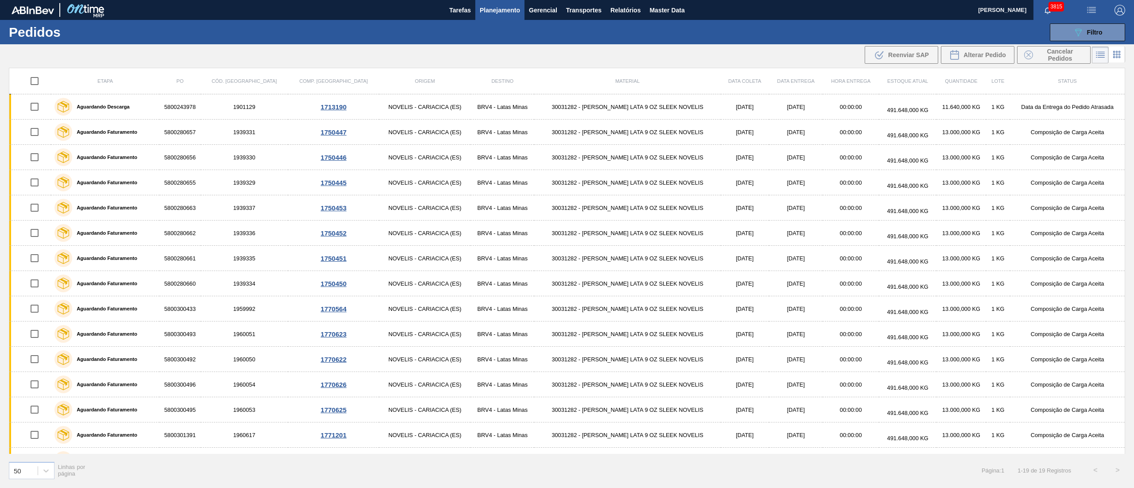
checkbox input "true"
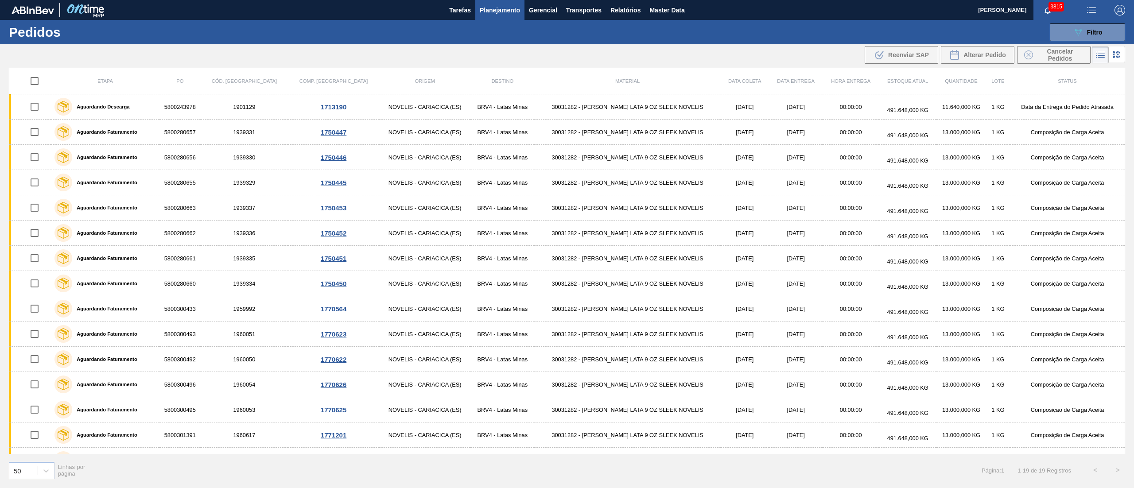
checkbox input "true"
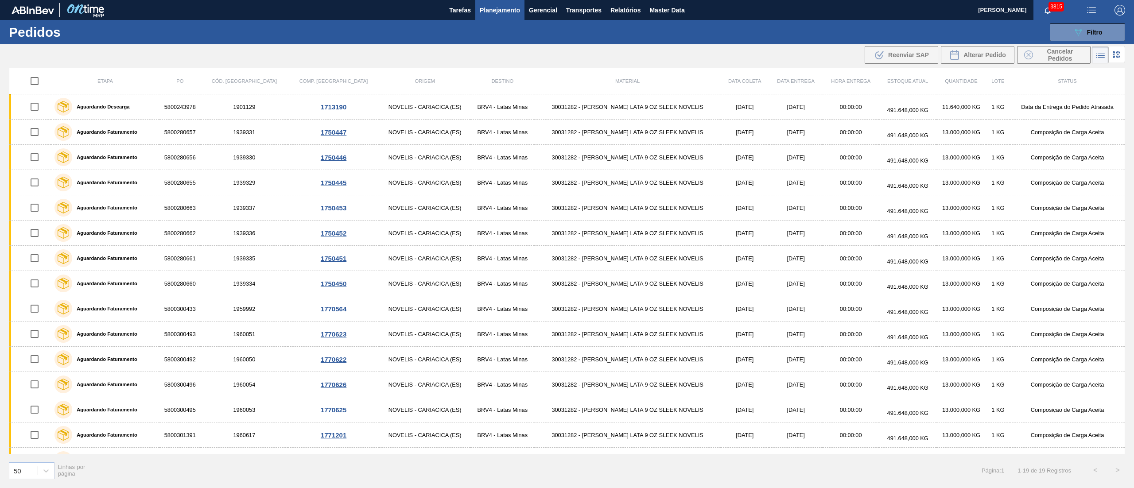
checkbox input "true"
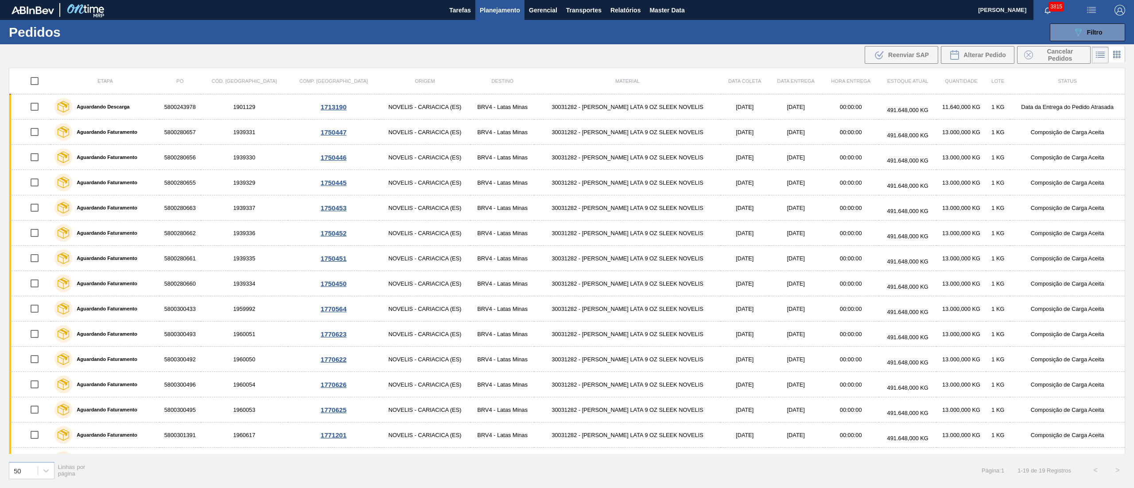
checkbox input "true"
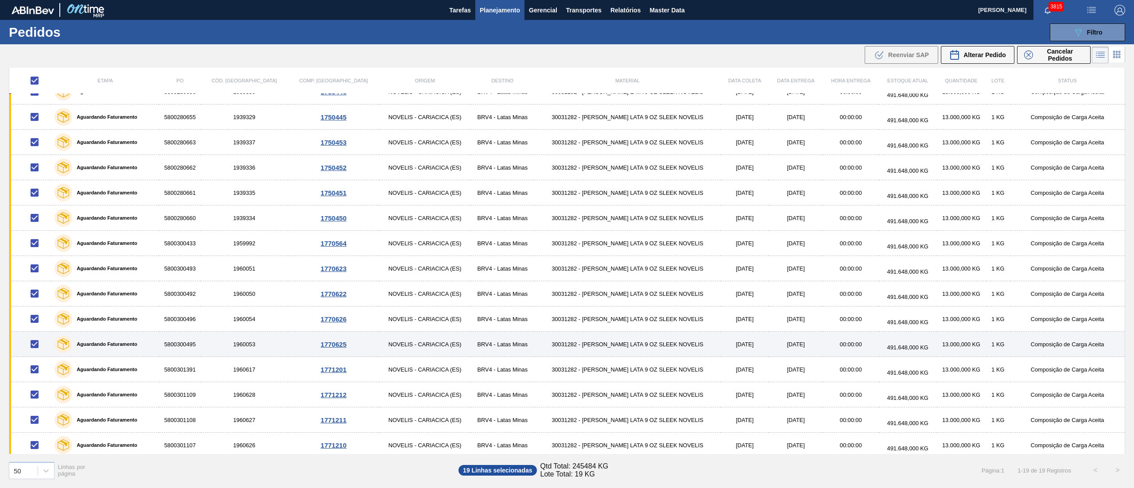
scroll to position [123, 0]
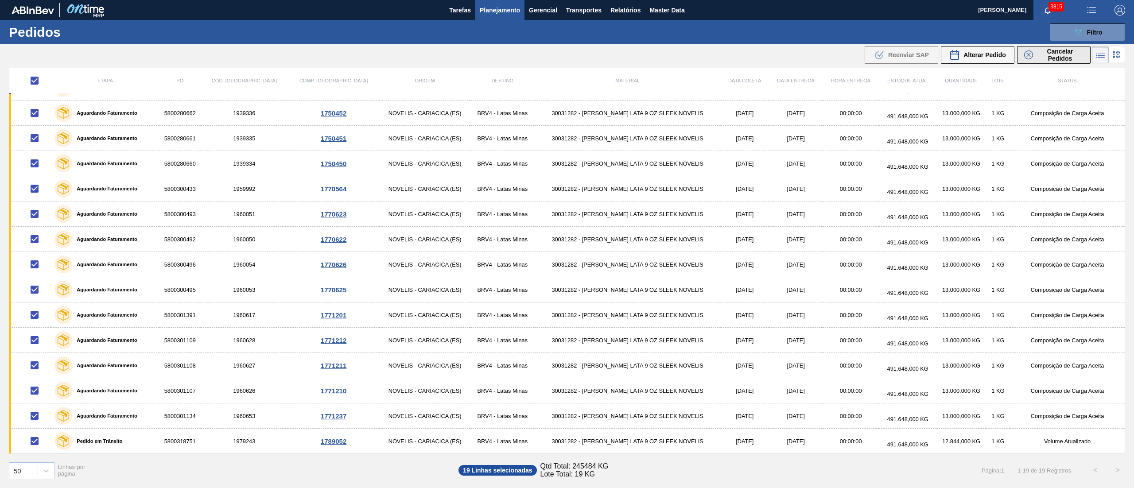
click at [1044, 60] on span "Cancelar Pedidos" at bounding box center [1060, 55] width 47 height 14
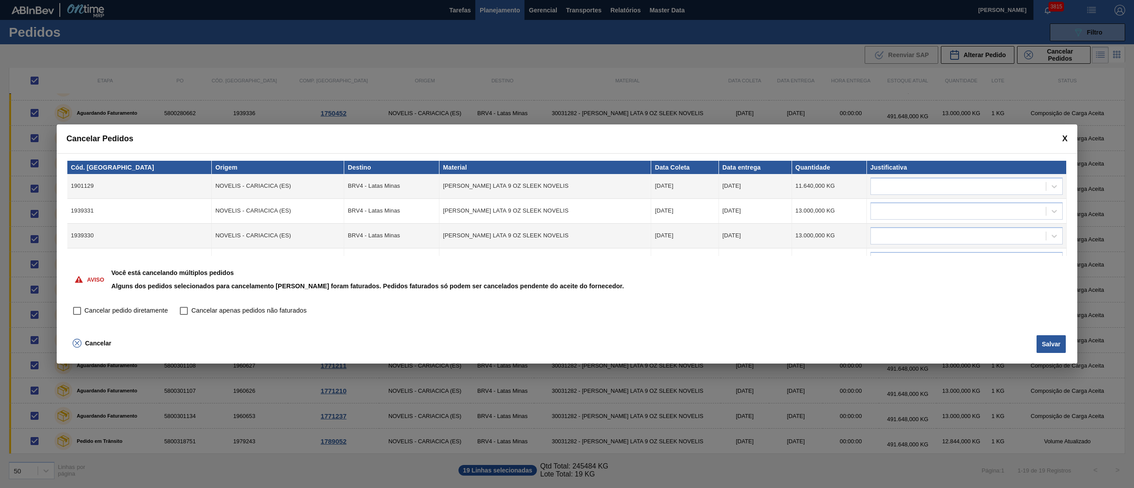
click at [75, 310] on input "Cancelar pedido diretamente" at bounding box center [77, 311] width 15 height 15
checkbox input "true"
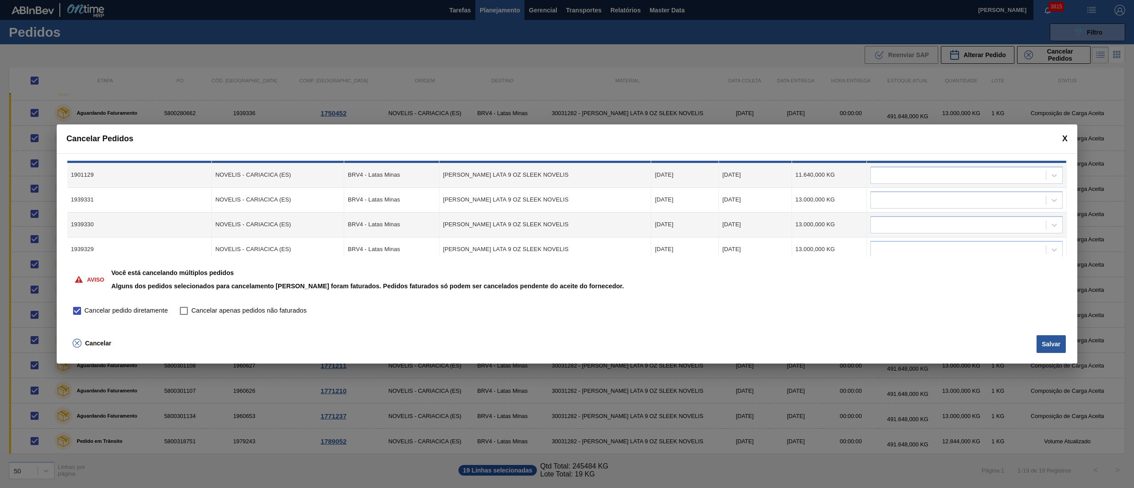
scroll to position [0, 0]
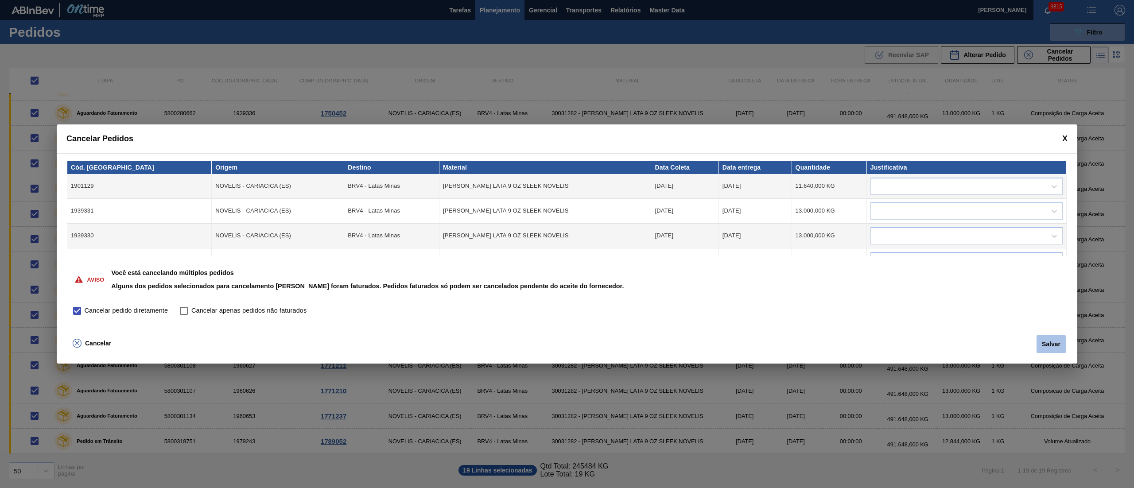
click at [1053, 345] on button "Salvar" at bounding box center [1051, 344] width 29 height 18
click at [976, 187] on div at bounding box center [958, 186] width 175 height 13
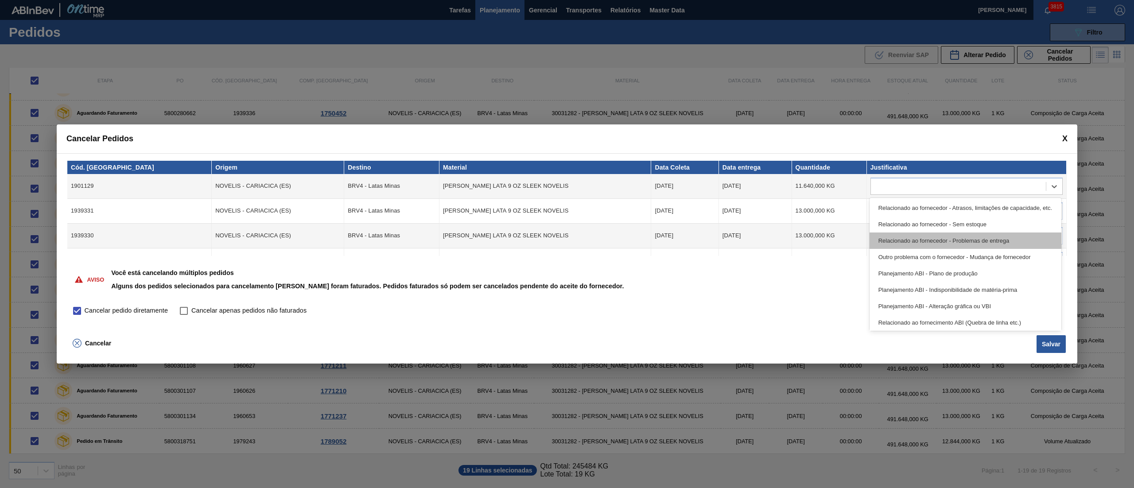
click at [897, 238] on div "Relacionado ao fornecedor - Problemas de entrega" at bounding box center [966, 241] width 192 height 16
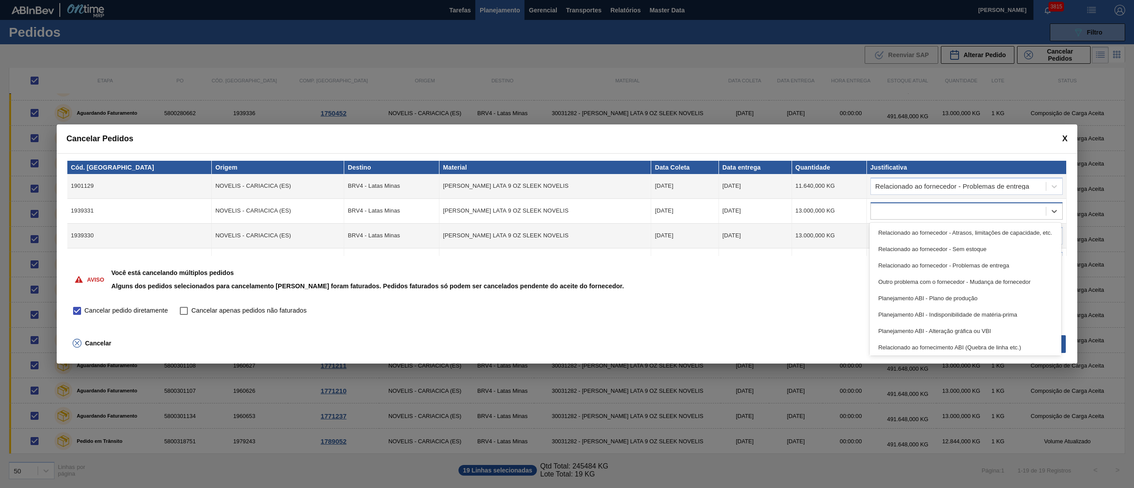
click at [892, 207] on div at bounding box center [958, 211] width 175 height 13
click at [897, 264] on div "Relacionado ao fornecedor - Problemas de entrega" at bounding box center [966, 265] width 192 height 16
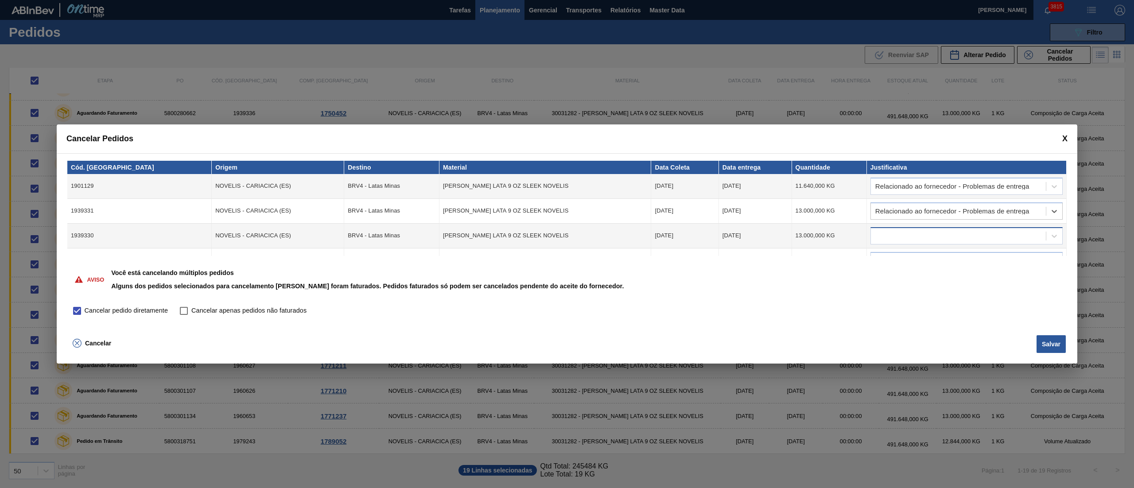
click at [888, 234] on div at bounding box center [958, 236] width 175 height 13
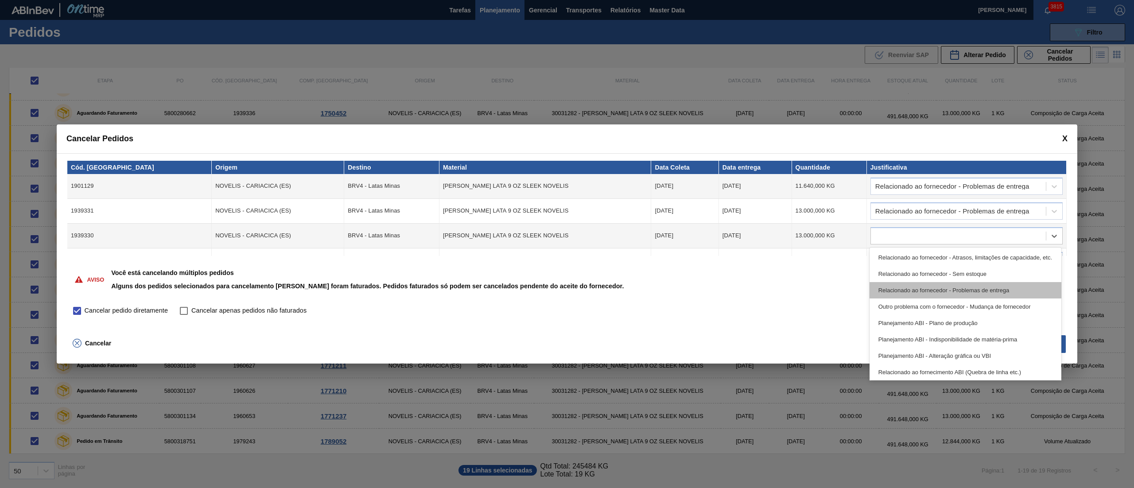
click at [892, 286] on div "Relacionado ao fornecedor - Problemas de entrega" at bounding box center [966, 290] width 192 height 16
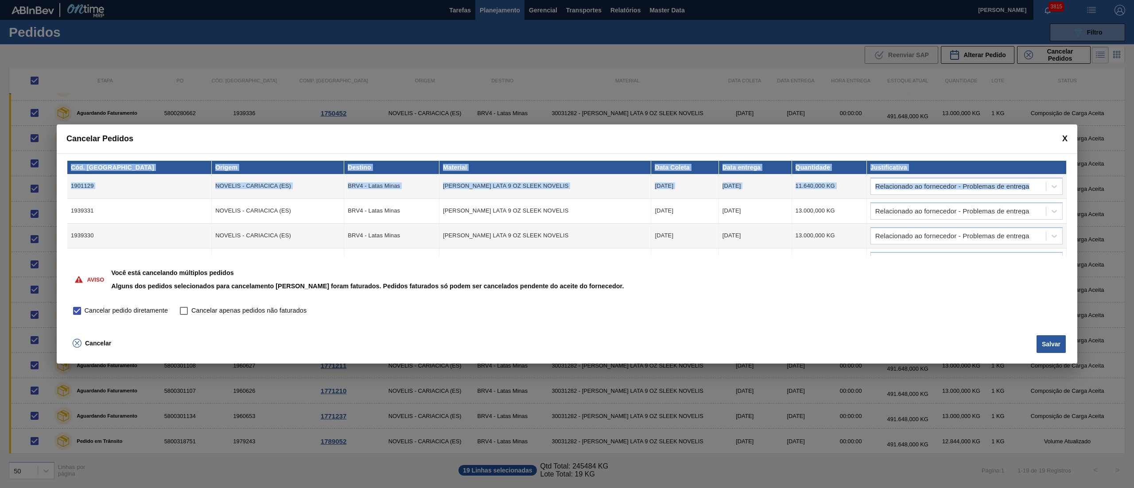
drag, startPoint x: 1068, startPoint y: 170, endPoint x: 1066, endPoint y: 175, distance: 5.8
click at [1066, 175] on div "Cód. Pedido Origem Destino Material Data Coleta Data entrega Quantidade Justifi…" at bounding box center [567, 242] width 1021 height 179
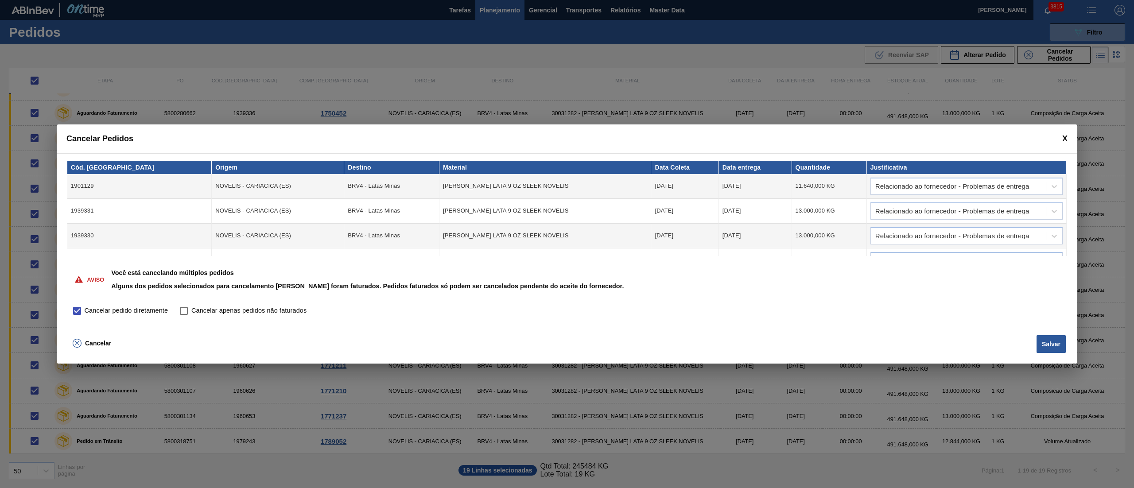
drag, startPoint x: 1066, startPoint y: 175, endPoint x: 1065, endPoint y: 184, distance: 8.4
click at [1065, 184] on td "Relacionado ao fornecedor - Problemas de entrega" at bounding box center [967, 186] width 200 height 25
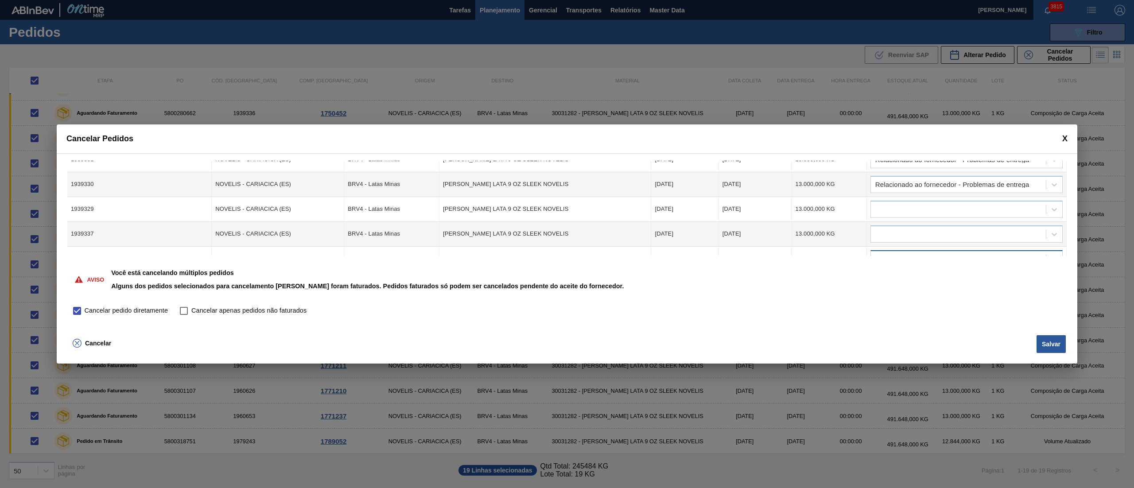
scroll to position [89, 0]
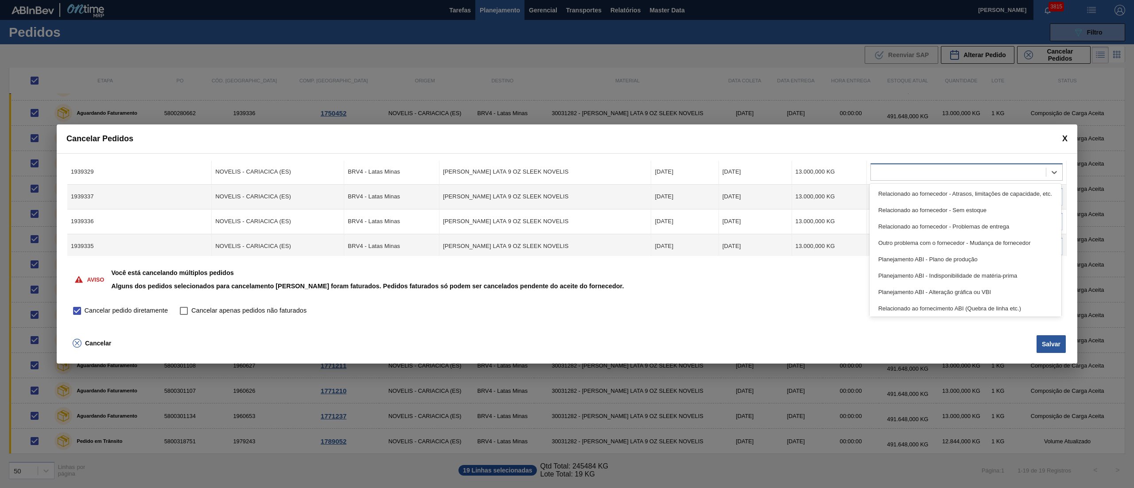
click at [934, 178] on div at bounding box center [967, 172] width 192 height 17
click at [898, 225] on div "Relacionado ao fornecedor - Problemas de entrega" at bounding box center [966, 226] width 192 height 16
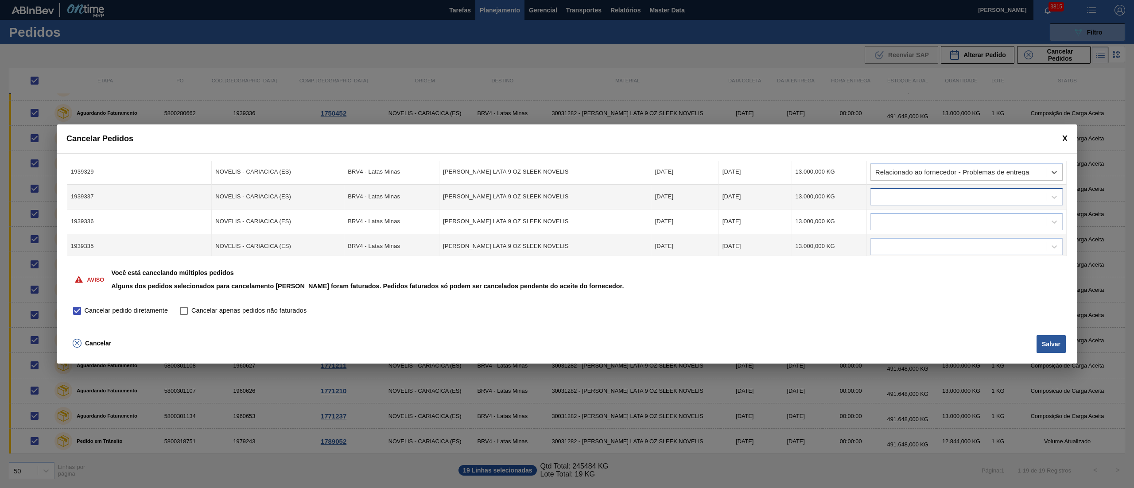
drag, startPoint x: 888, startPoint y: 197, endPoint x: 890, endPoint y: 201, distance: 5.0
click at [889, 198] on div at bounding box center [958, 197] width 175 height 13
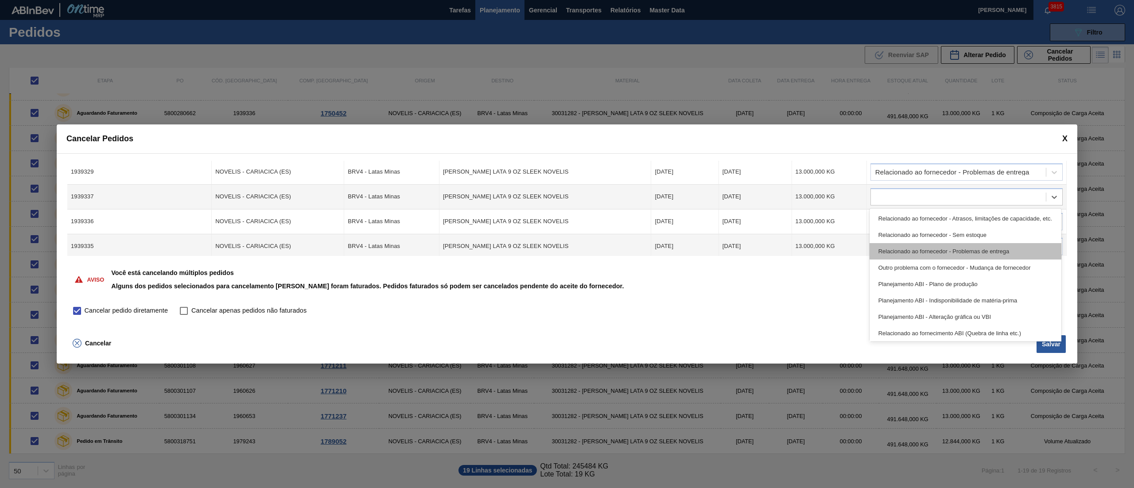
click at [897, 247] on div "Relacionado ao fornecedor - Problemas de entrega" at bounding box center [966, 251] width 192 height 16
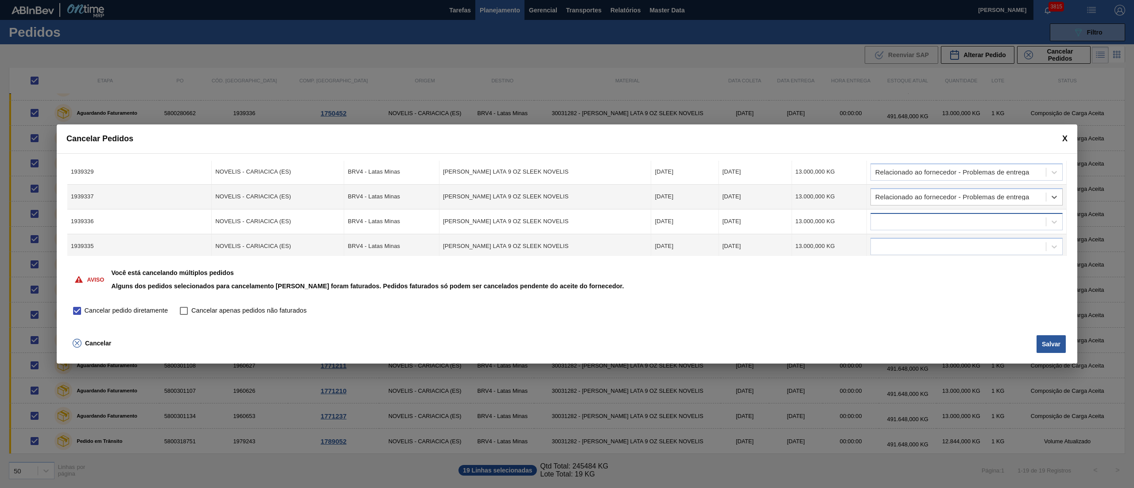
click at [885, 219] on div at bounding box center [958, 221] width 175 height 13
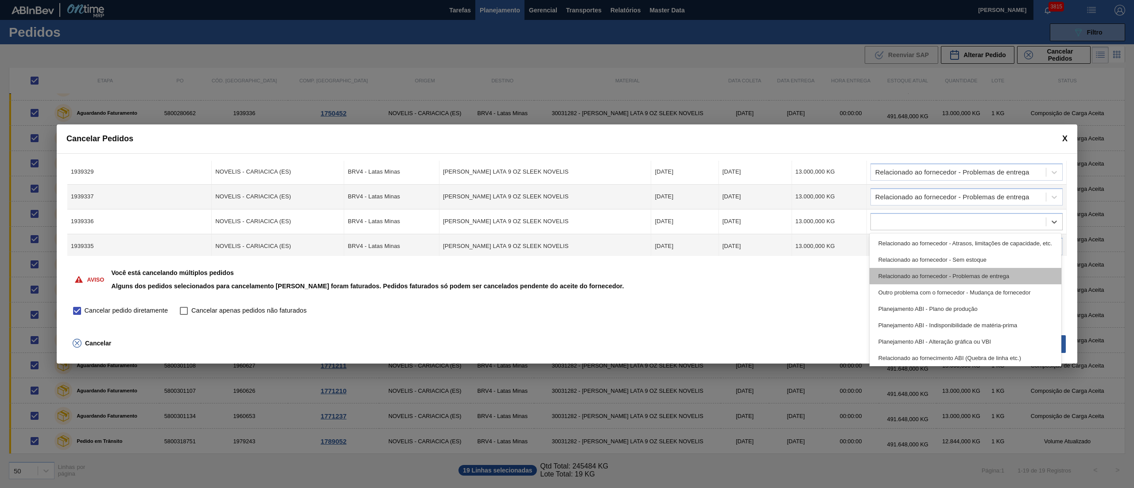
click at [894, 274] on div "Relacionado ao fornecedor - Problemas de entrega" at bounding box center [966, 276] width 192 height 16
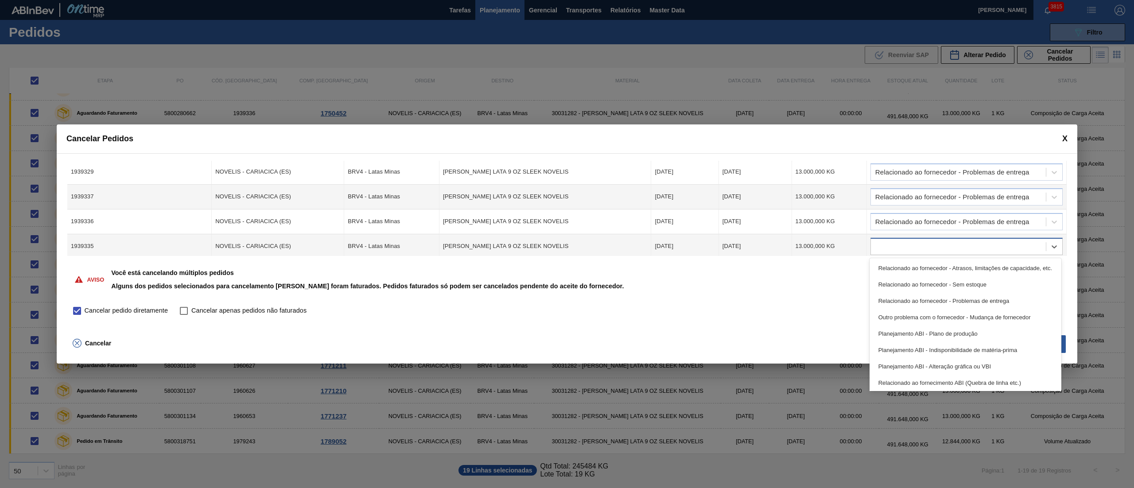
click at [883, 253] on div at bounding box center [967, 246] width 192 height 17
click at [899, 299] on div "Relacionado ao fornecedor - Problemas de entrega" at bounding box center [966, 301] width 192 height 16
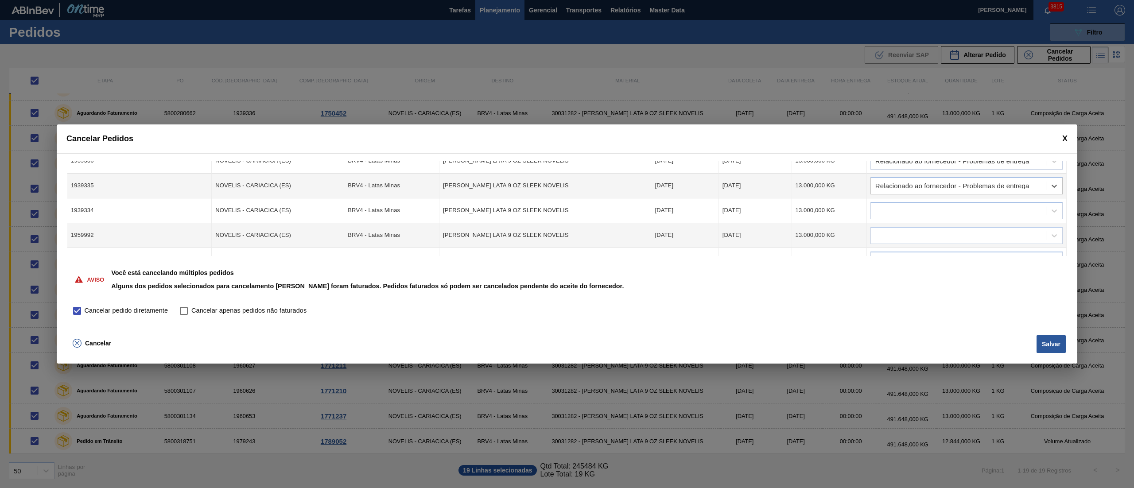
scroll to position [177, 0]
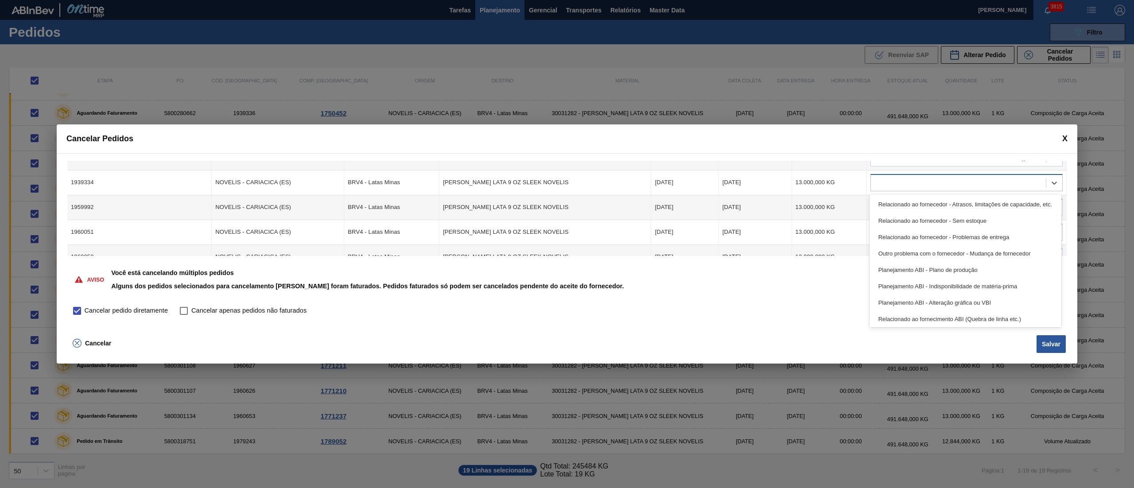
click at [898, 186] on div at bounding box center [958, 182] width 175 height 13
click at [897, 236] on div "Relacionado ao fornecedor - Problemas de entrega" at bounding box center [966, 237] width 192 height 16
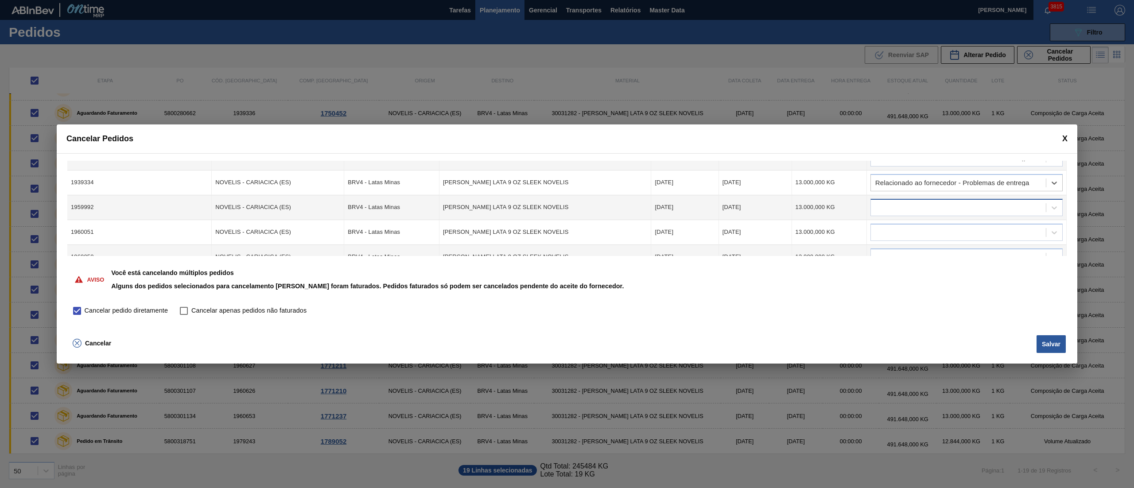
click at [884, 203] on div at bounding box center [958, 207] width 175 height 13
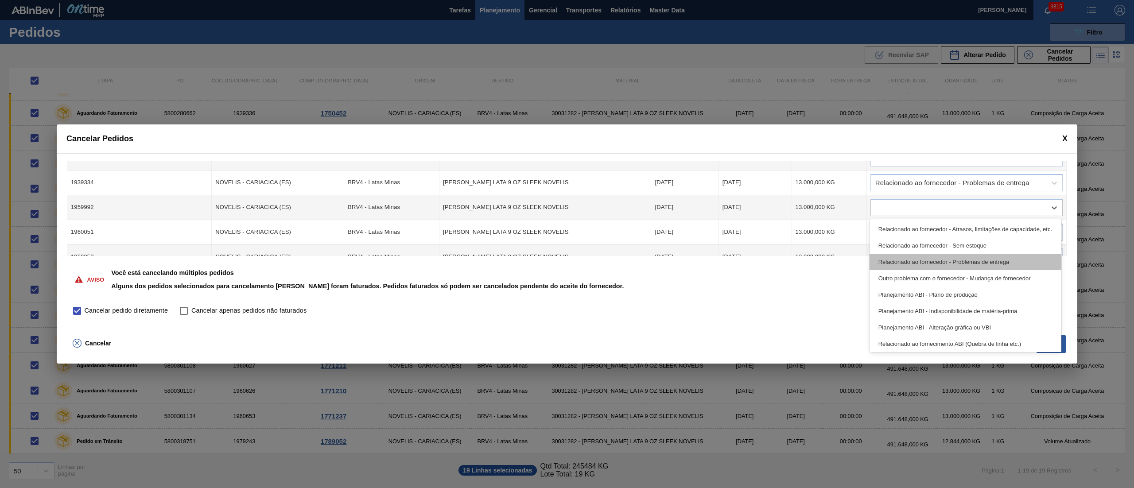
click at [894, 262] on div "Relacionado ao fornecedor - Problemas de entrega" at bounding box center [966, 262] width 192 height 16
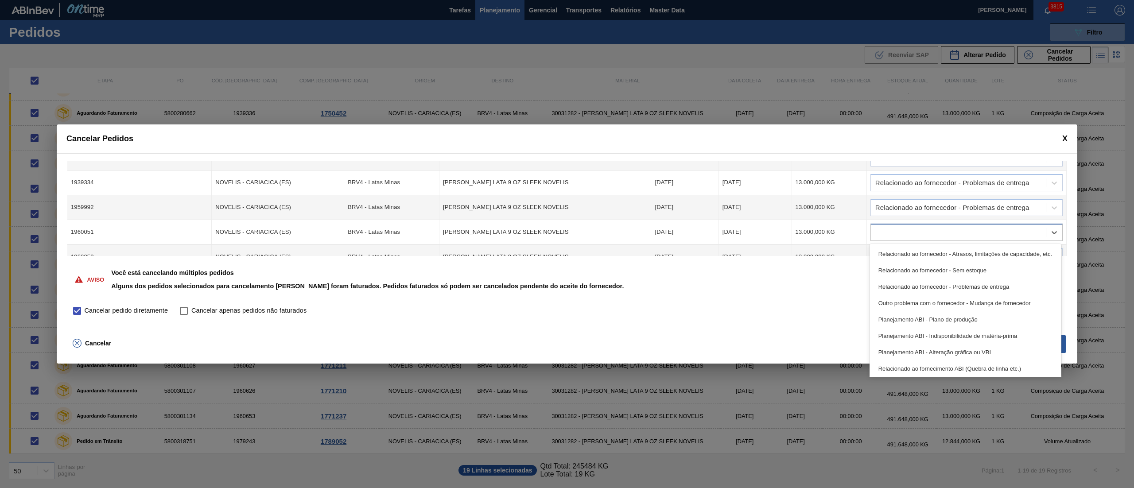
click at [885, 239] on div at bounding box center [967, 232] width 192 height 17
click at [894, 285] on div "Relacionado ao fornecedor - Problemas de entrega" at bounding box center [966, 287] width 192 height 16
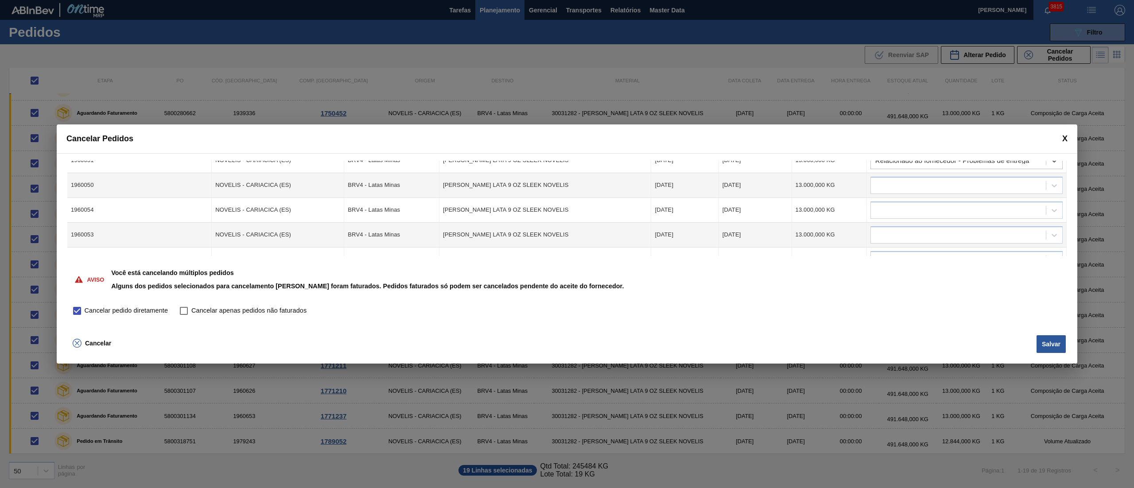
scroll to position [266, 0]
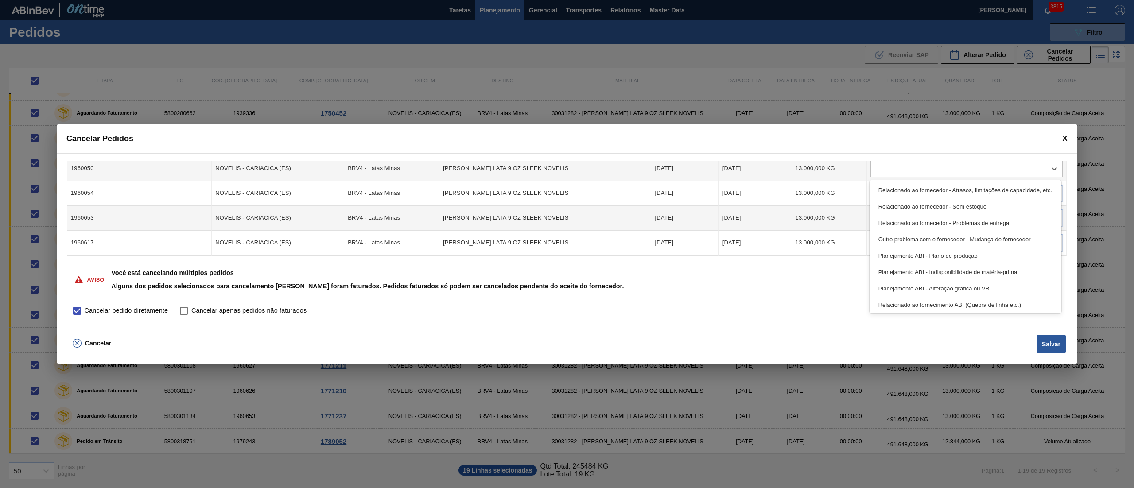
click at [887, 174] on div at bounding box center [958, 168] width 175 height 13
click at [896, 215] on div "Relacionado ao fornecedor - Problemas de entrega" at bounding box center [966, 223] width 192 height 16
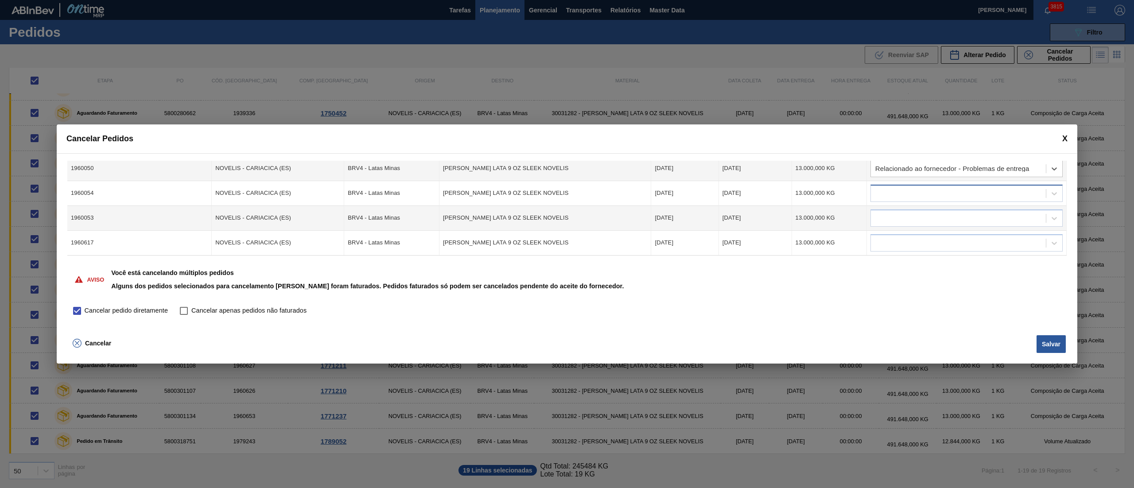
click at [890, 199] on div at bounding box center [967, 193] width 192 height 17
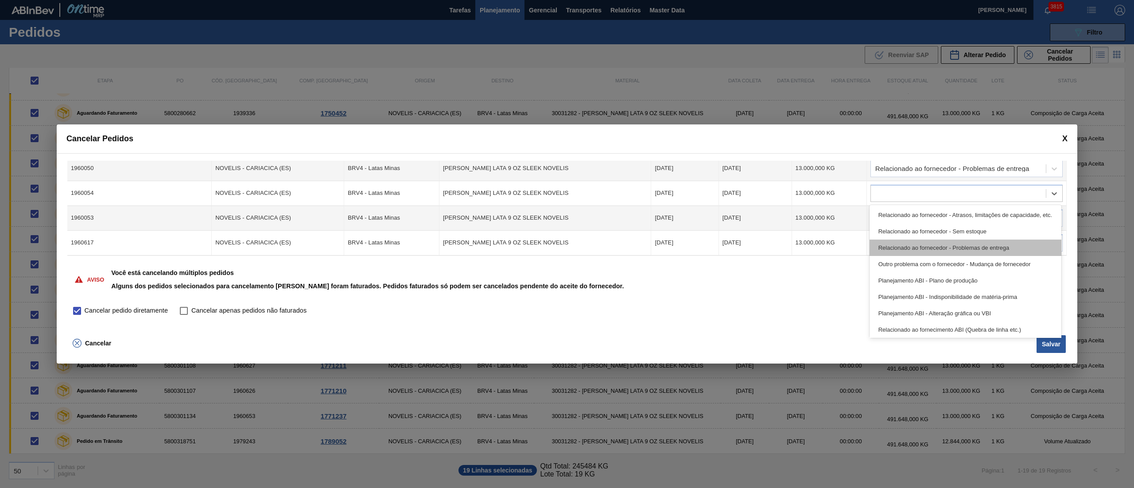
click at [904, 246] on div "Relacionado ao fornecedor - Problemas de entrega" at bounding box center [966, 248] width 192 height 16
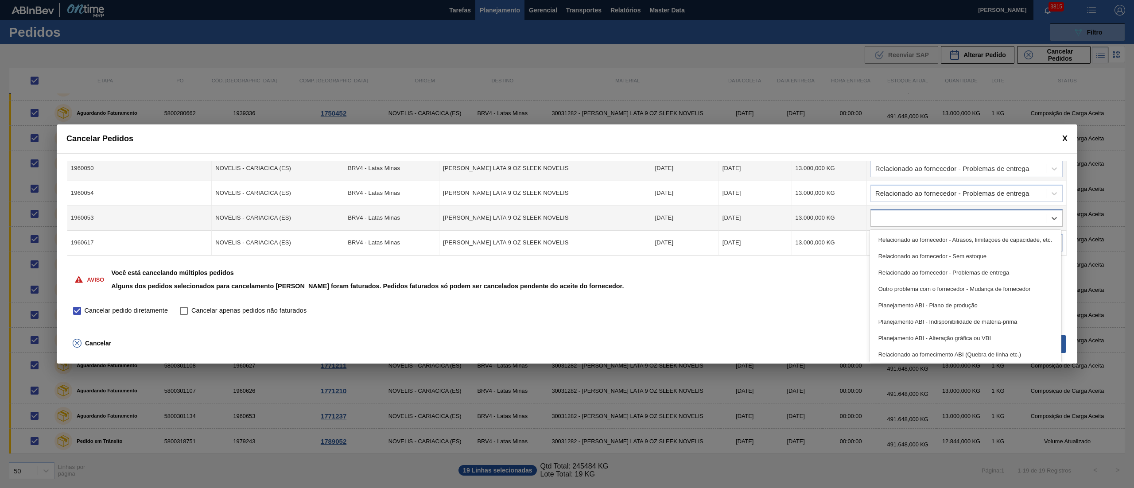
click at [893, 223] on div at bounding box center [958, 218] width 175 height 13
click at [896, 274] on div "Relacionado ao fornecedor - Problemas de entrega" at bounding box center [966, 273] width 192 height 16
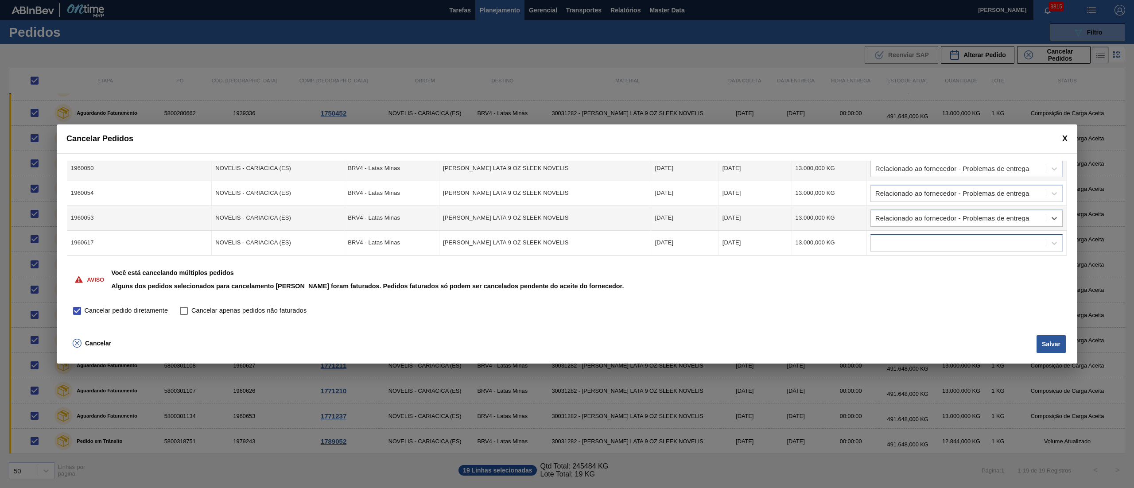
click at [882, 239] on div at bounding box center [958, 243] width 175 height 13
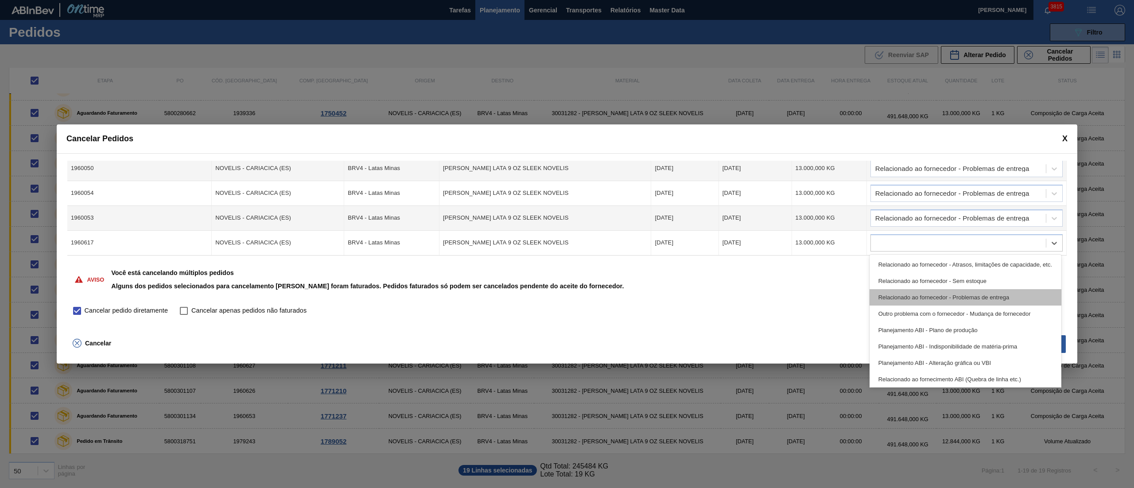
click at [905, 290] on div "Relacionado ao fornecedor - Problemas de entrega" at bounding box center [966, 297] width 192 height 16
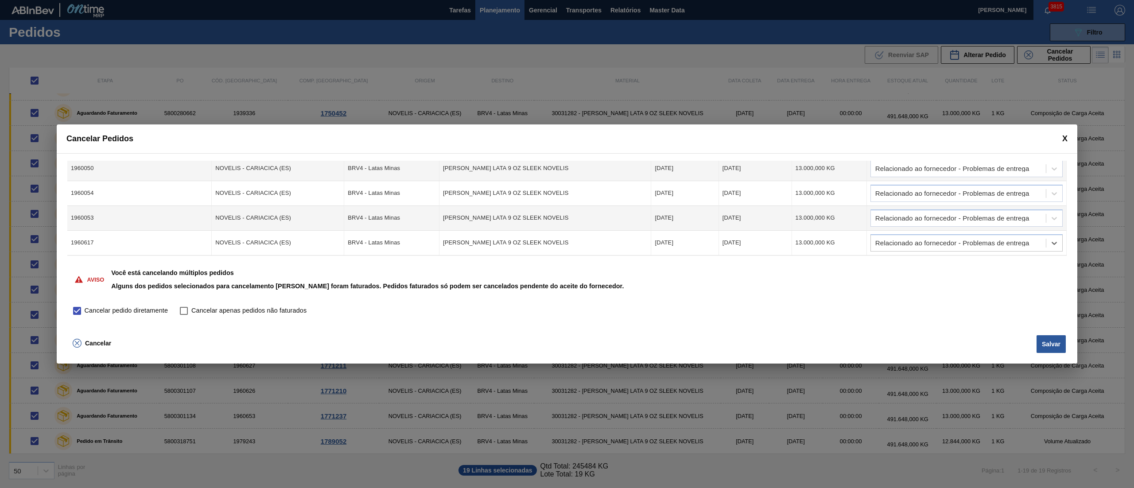
scroll to position [355, 0]
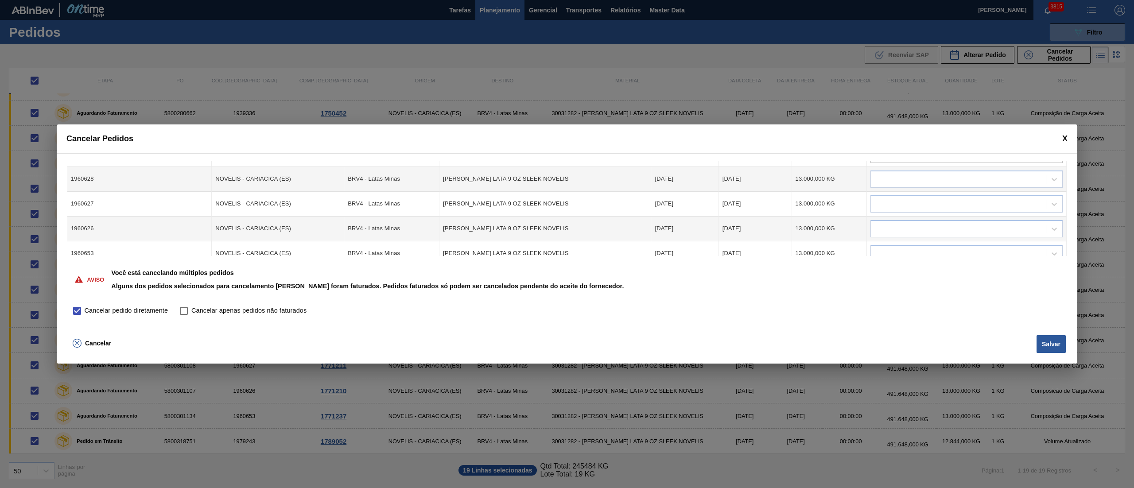
click at [886, 161] on div "Cód. Pedido Origem Destino Material Data Coleta Data entrega Quantidade Justifi…" at bounding box center [567, 242] width 1021 height 179
click at [890, 165] on td "Relacionado ao fornecedor - Problemas de entrega" at bounding box center [967, 154] width 200 height 25
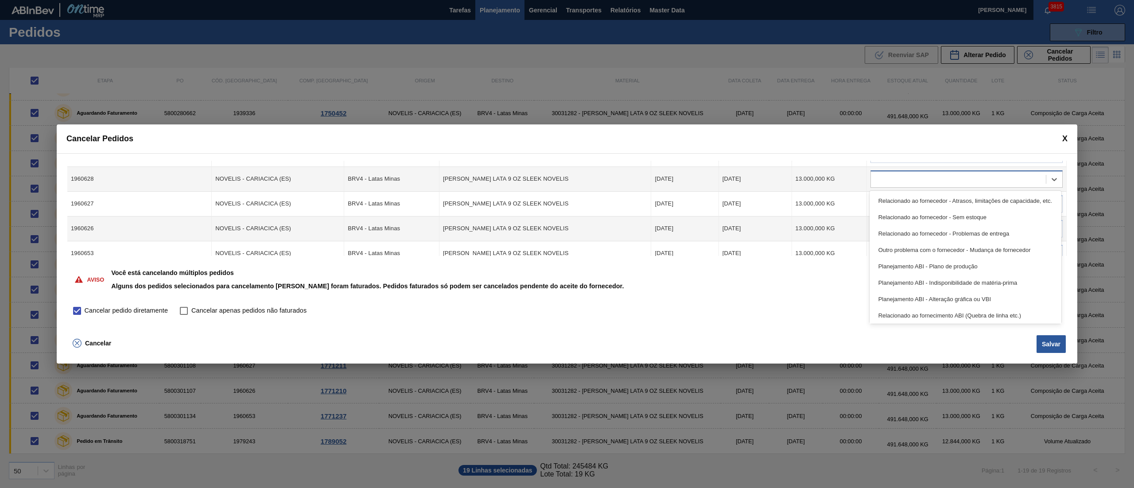
click at [884, 177] on div at bounding box center [958, 179] width 175 height 13
click at [890, 237] on div "Relacionado ao fornecedor - Problemas de entrega" at bounding box center [966, 234] width 192 height 16
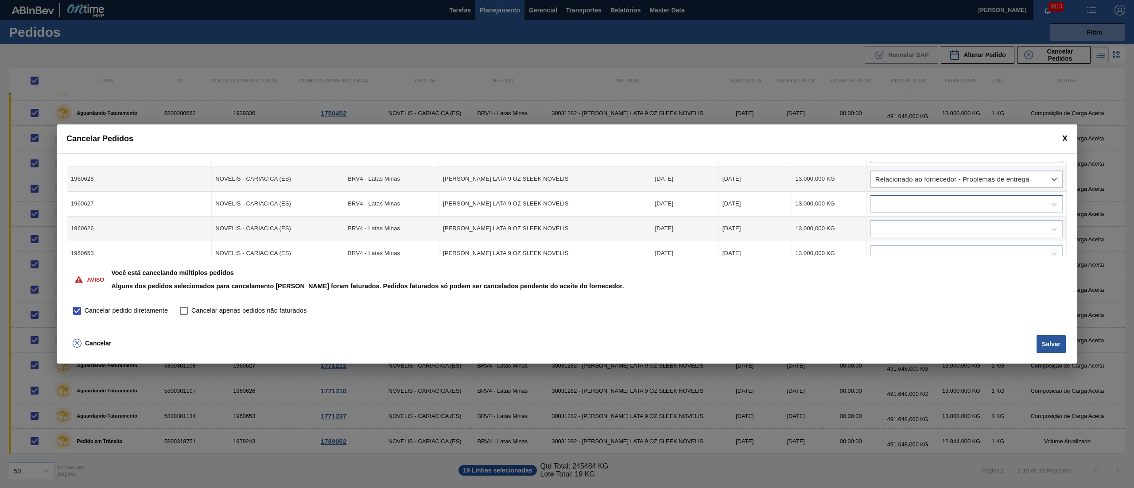
click at [894, 205] on div at bounding box center [958, 204] width 175 height 13
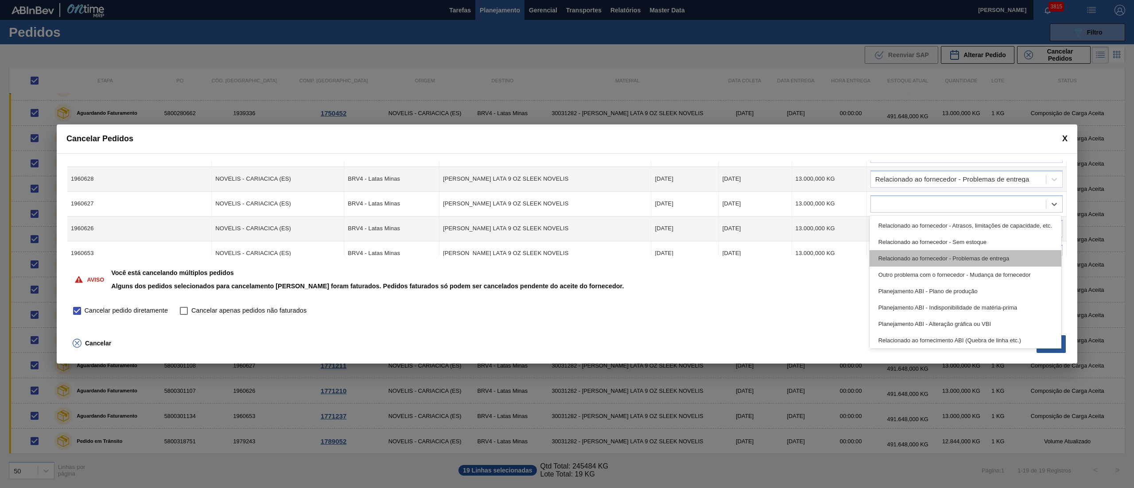
click at [900, 261] on div "Relacionado ao fornecedor - Problemas de entrega" at bounding box center [966, 258] width 192 height 16
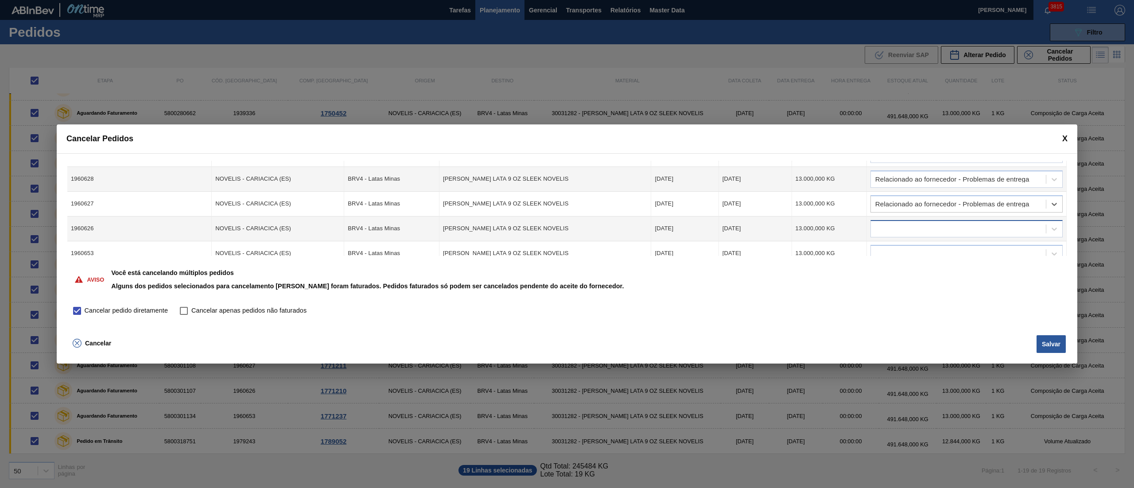
click at [890, 231] on div at bounding box center [958, 228] width 175 height 13
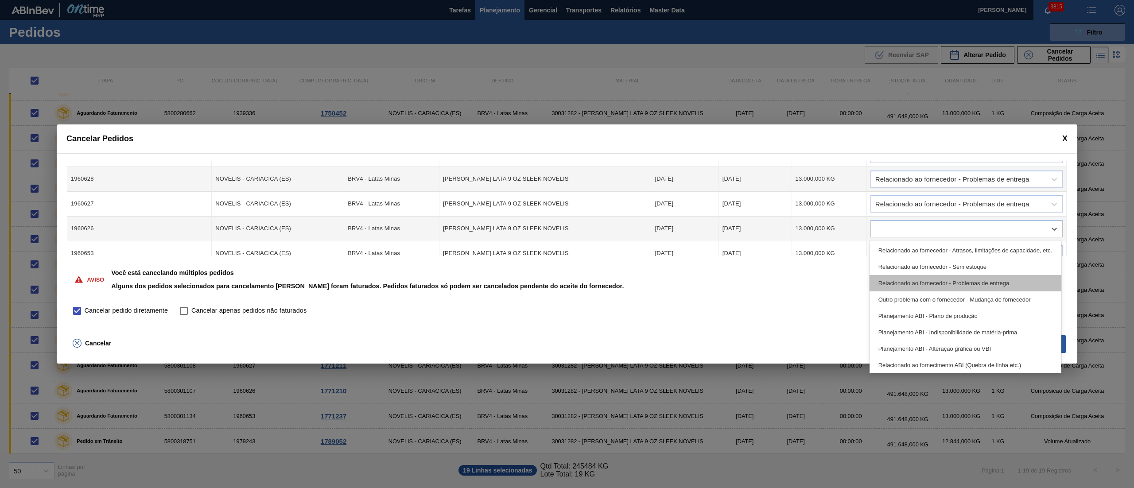
click at [900, 281] on div "Relacionado ao fornecedor - Problemas de entrega" at bounding box center [966, 283] width 192 height 16
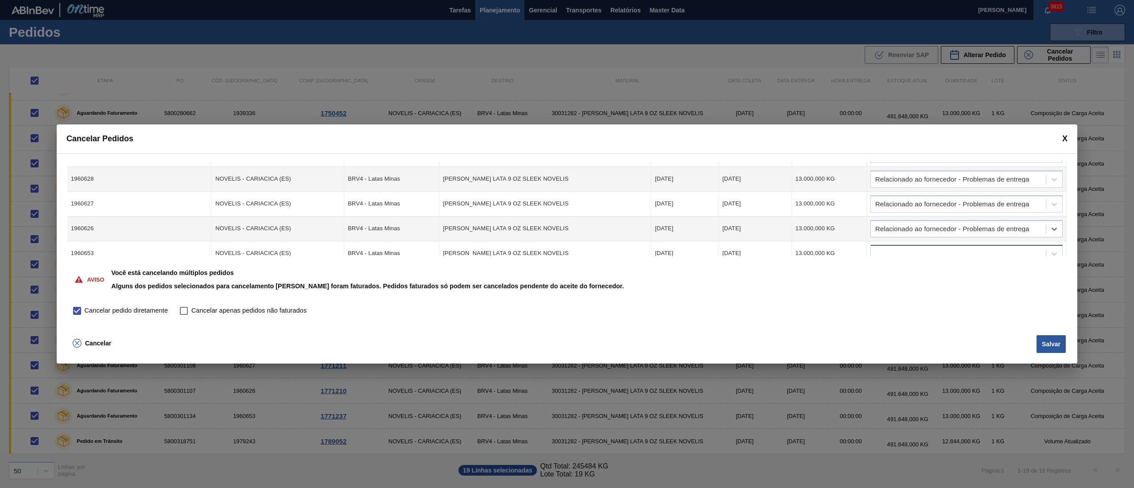
scroll to position [355, 0]
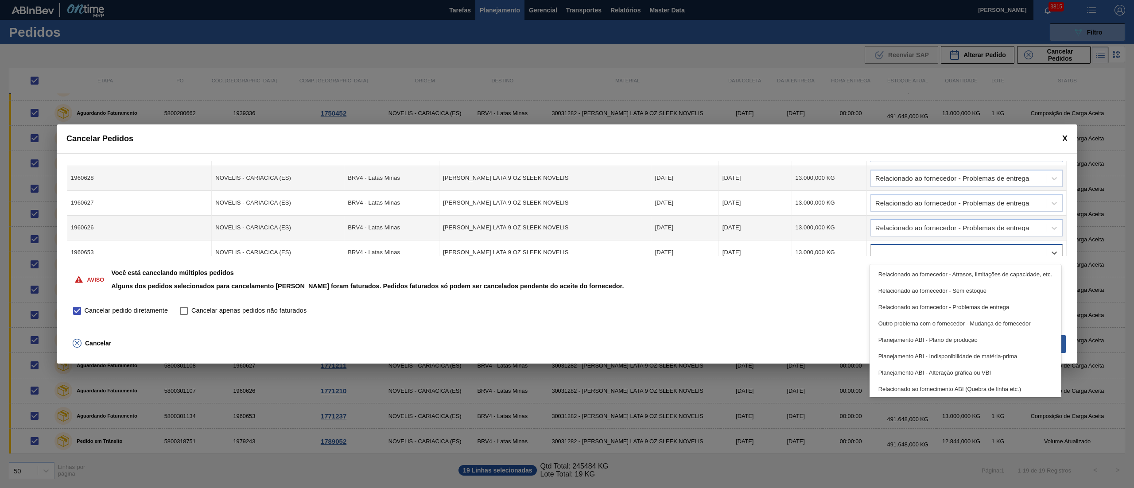
click at [876, 245] on div at bounding box center [967, 252] width 192 height 17
click at [915, 303] on div "Relacionado ao fornecedor - Problemas de entrega" at bounding box center [966, 307] width 192 height 16
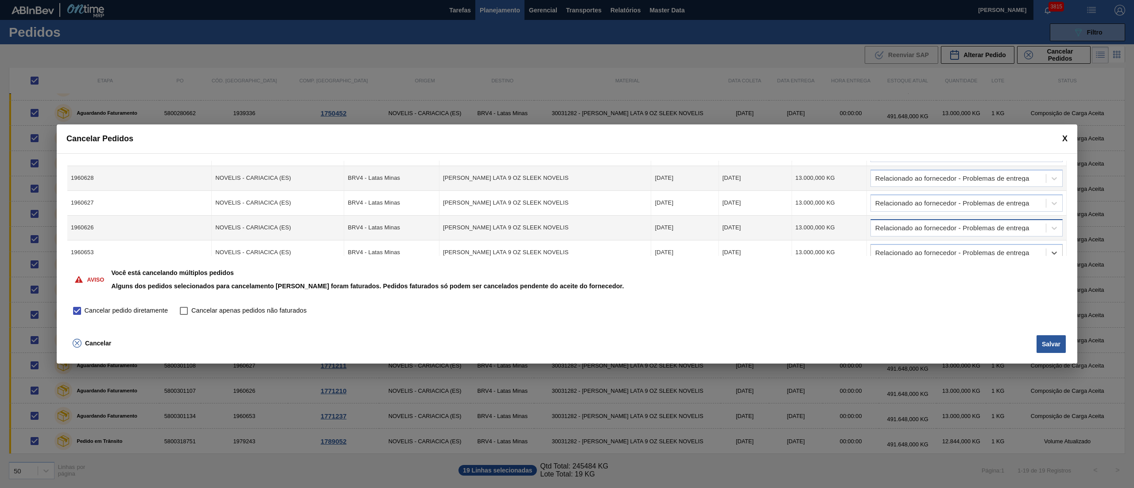
scroll to position [389, 0]
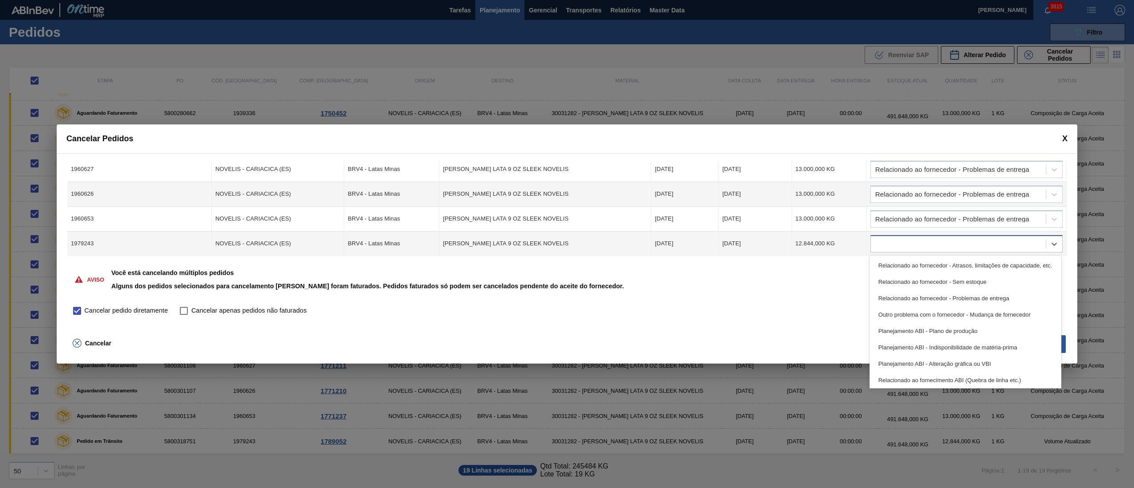
click at [908, 238] on div at bounding box center [958, 244] width 175 height 13
click at [914, 295] on div "Relacionado ao fornecedor - Problemas de entrega" at bounding box center [966, 298] width 192 height 16
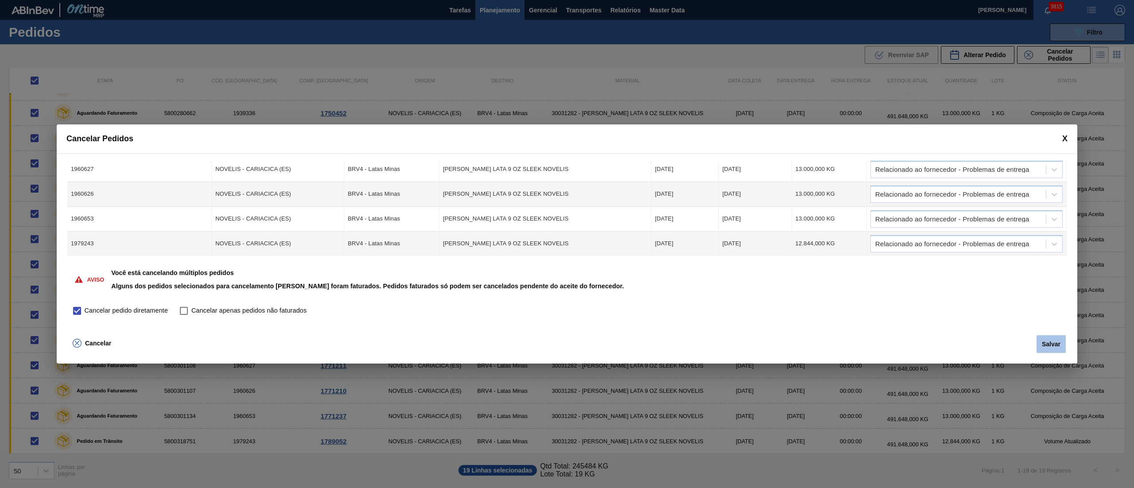
click at [1039, 347] on button "Salvar" at bounding box center [1051, 344] width 29 height 18
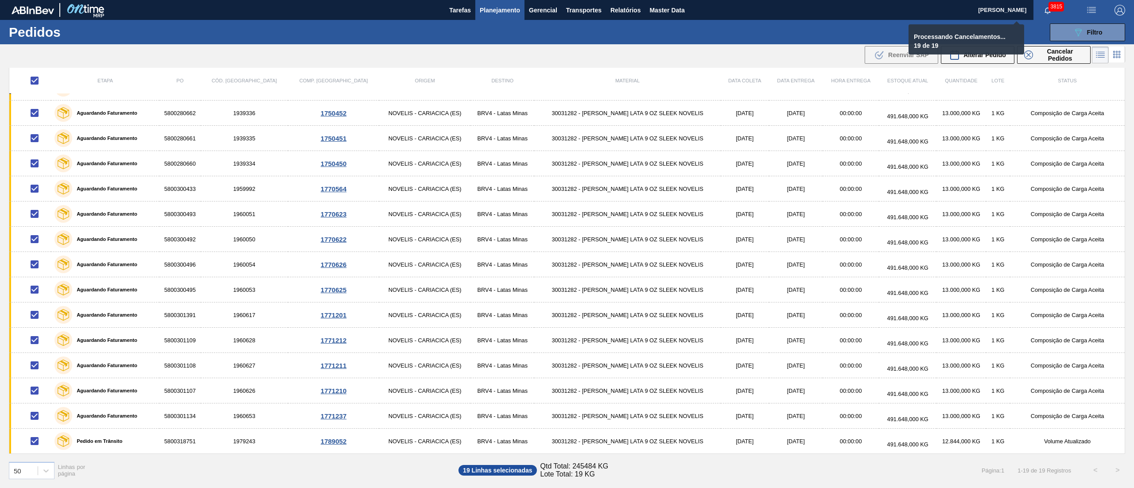
checkbox input "false"
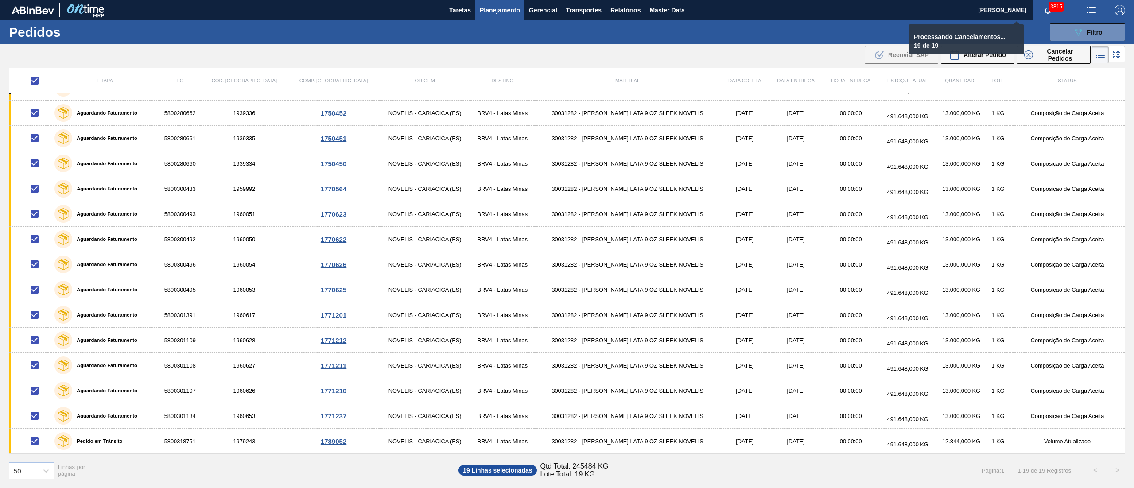
checkbox input "false"
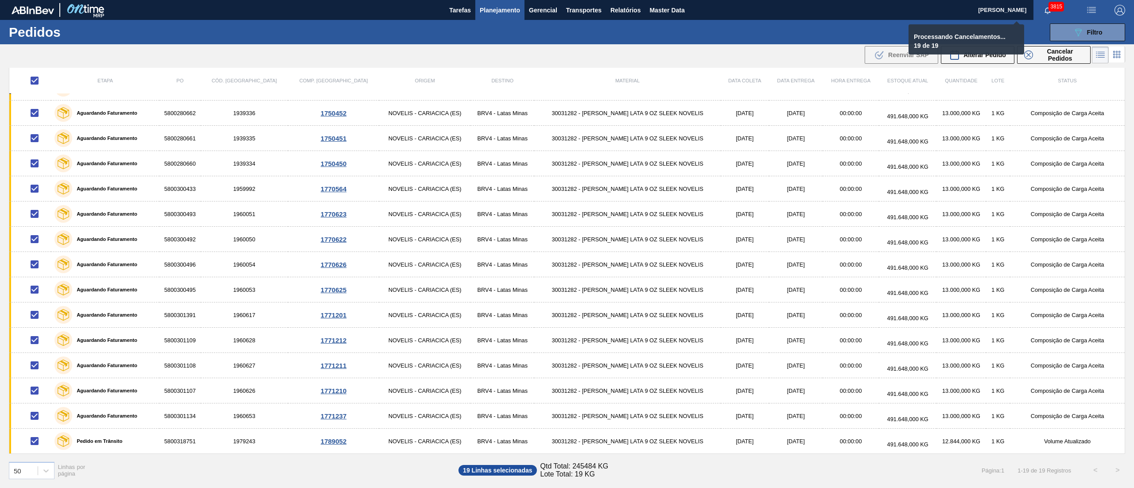
checkbox input "false"
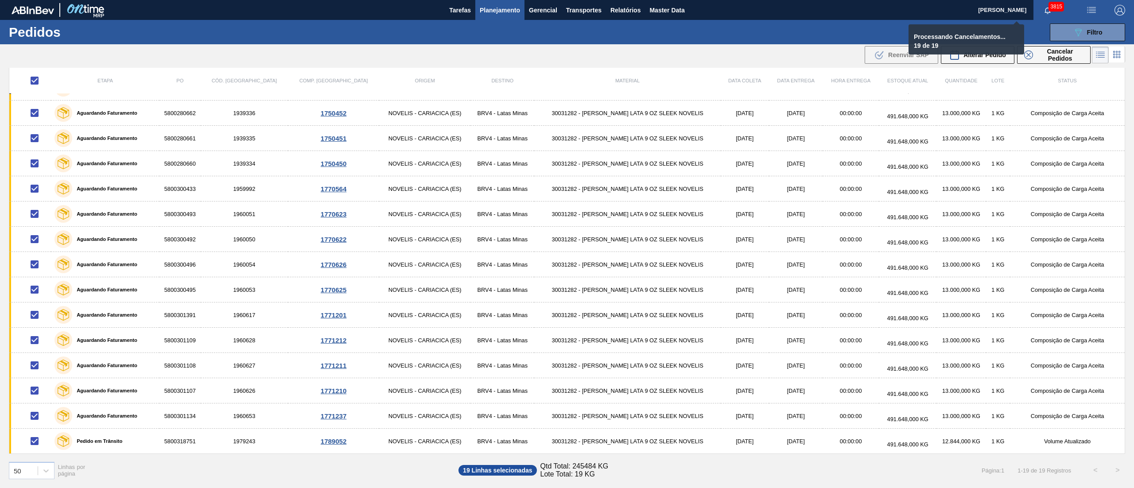
checkbox input "false"
